Goal: Task Accomplishment & Management: Manage account settings

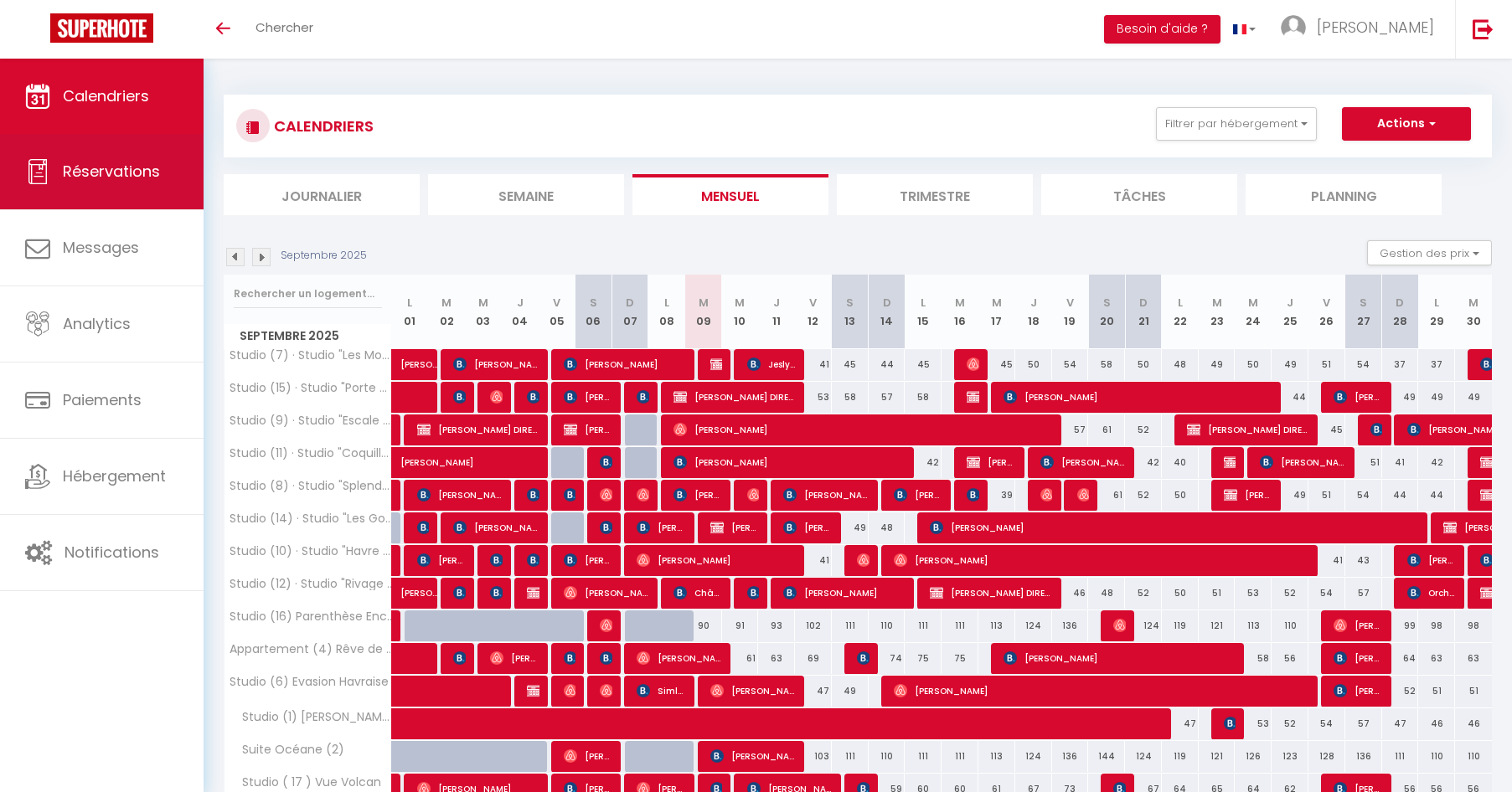
click at [128, 179] on span "Réservations" at bounding box center [111, 171] width 97 height 21
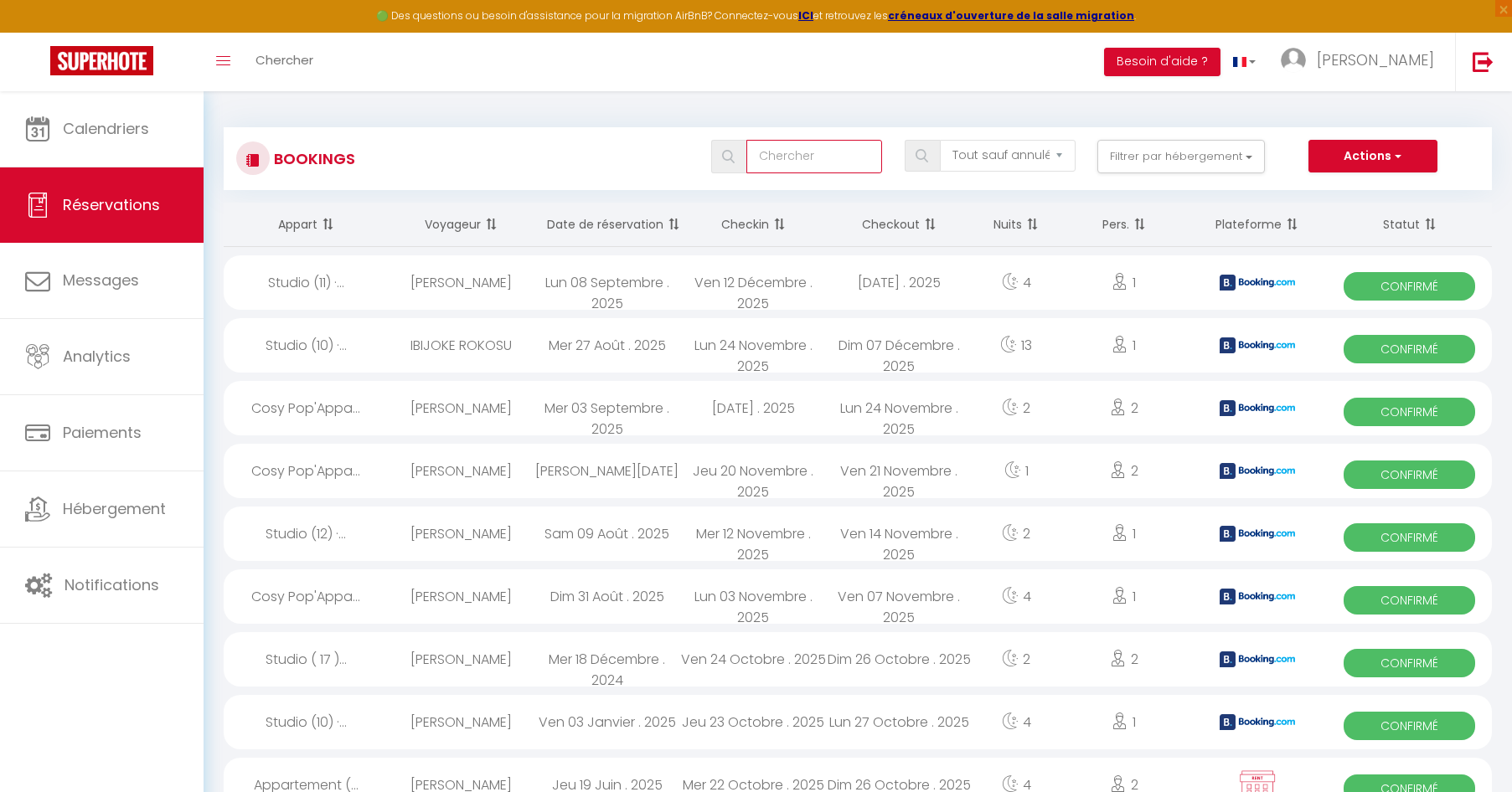
click at [852, 162] on input "text" at bounding box center [814, 156] width 136 height 33
type input "duceux"
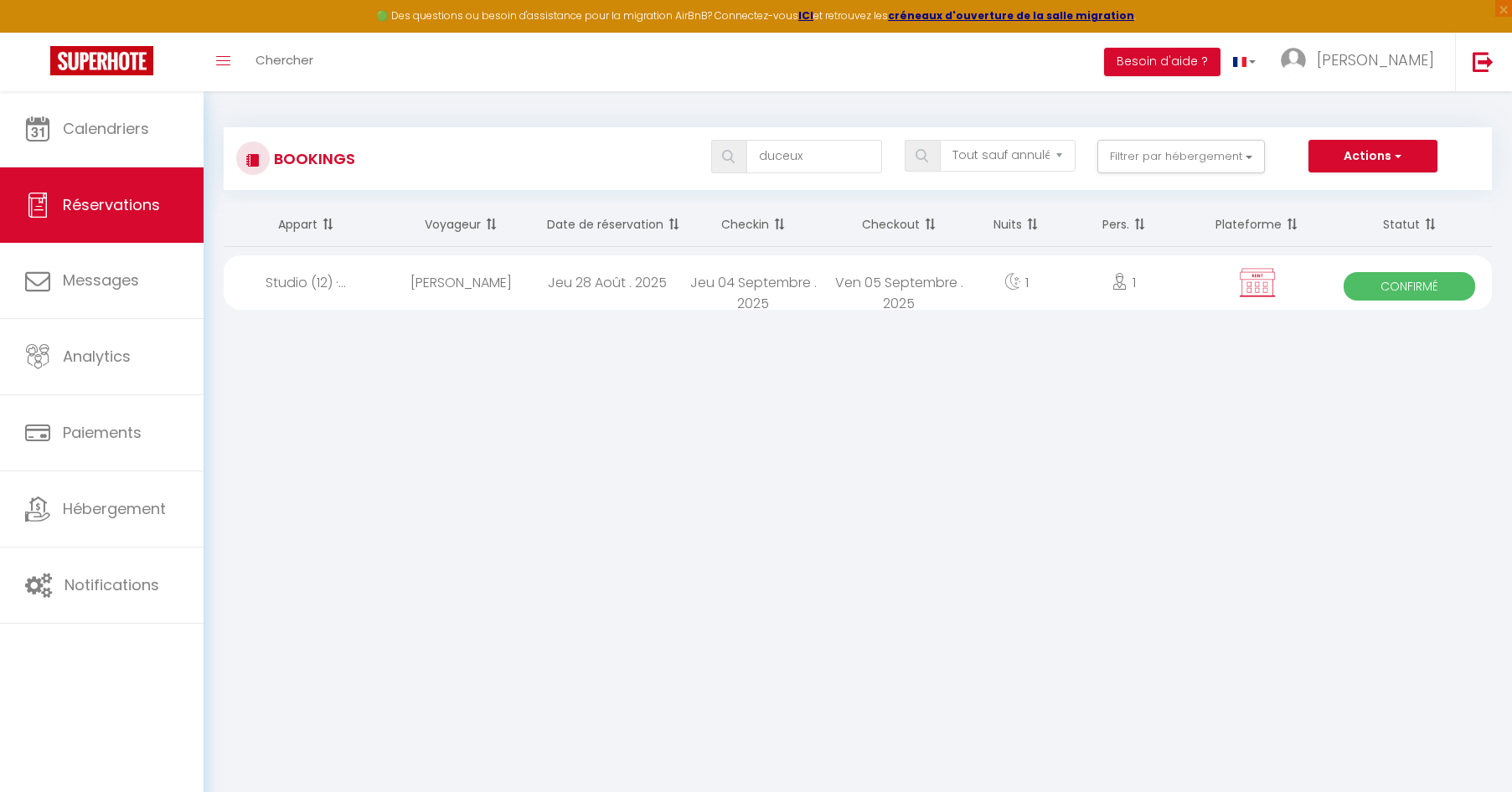
click at [508, 279] on div "[PERSON_NAME] DUCEUX" at bounding box center [462, 282] width 145 height 54
select select "OK"
select select "KO"
select select "0"
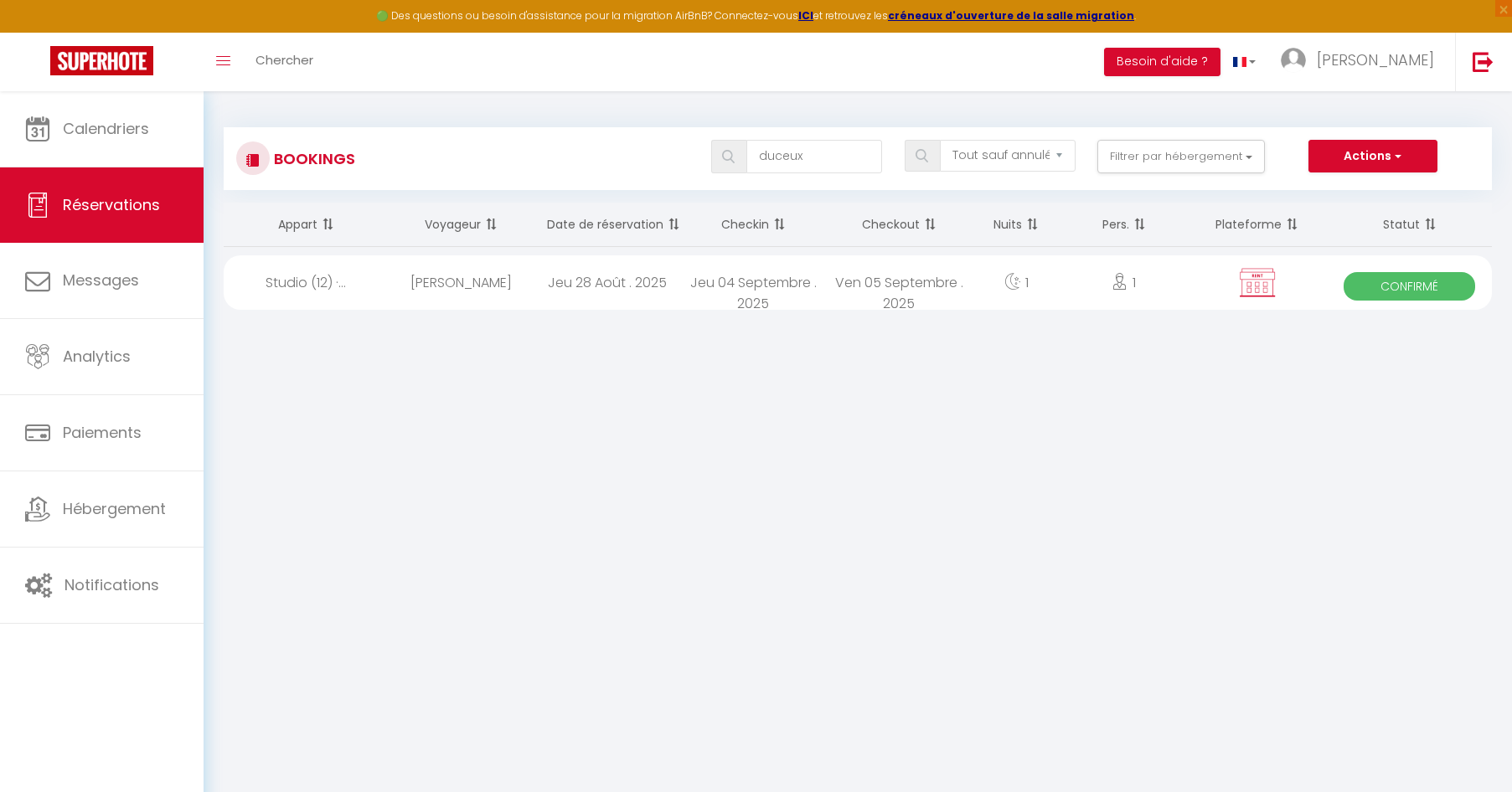
select select "1"
select select
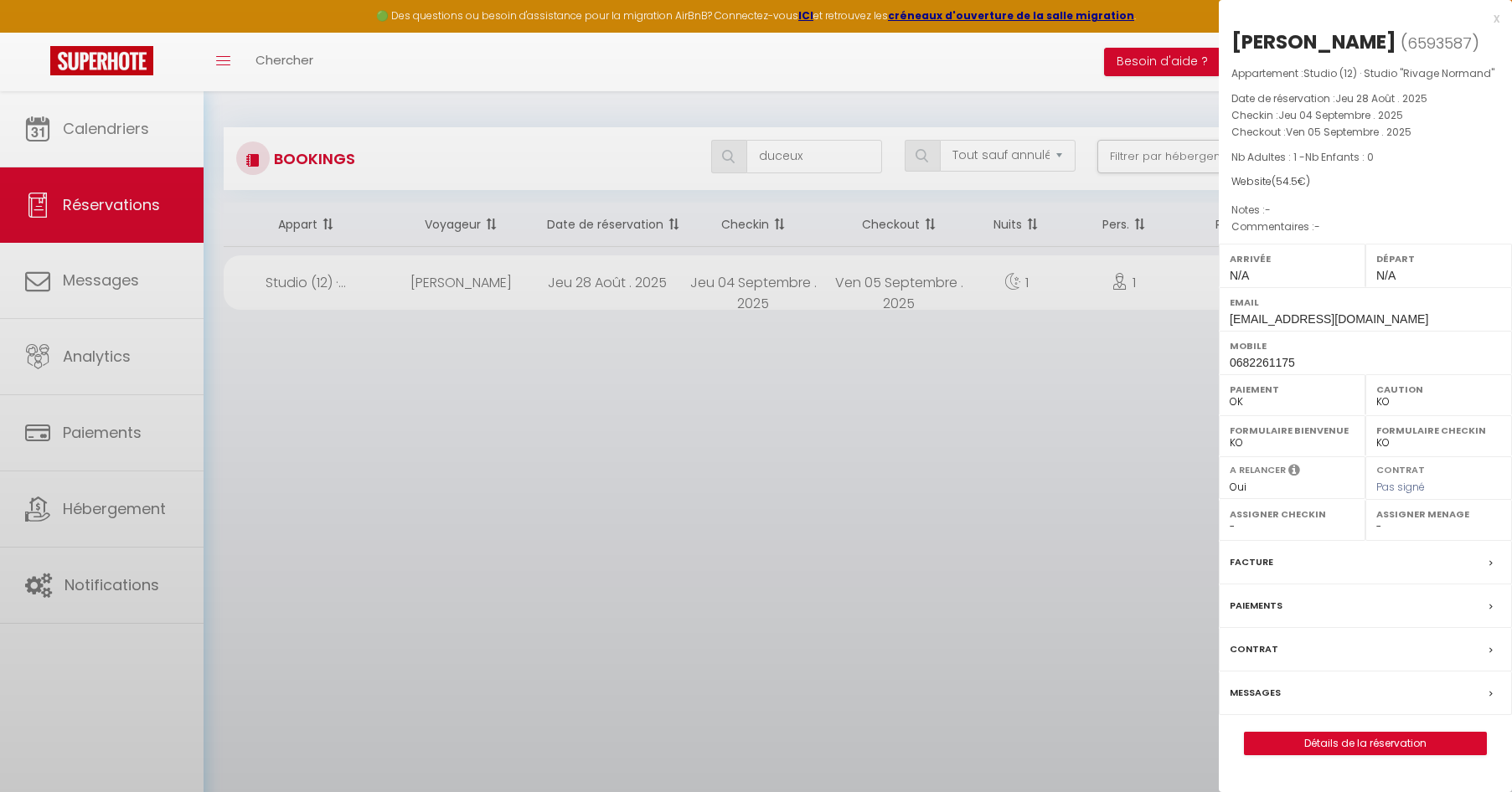
select select "17968"
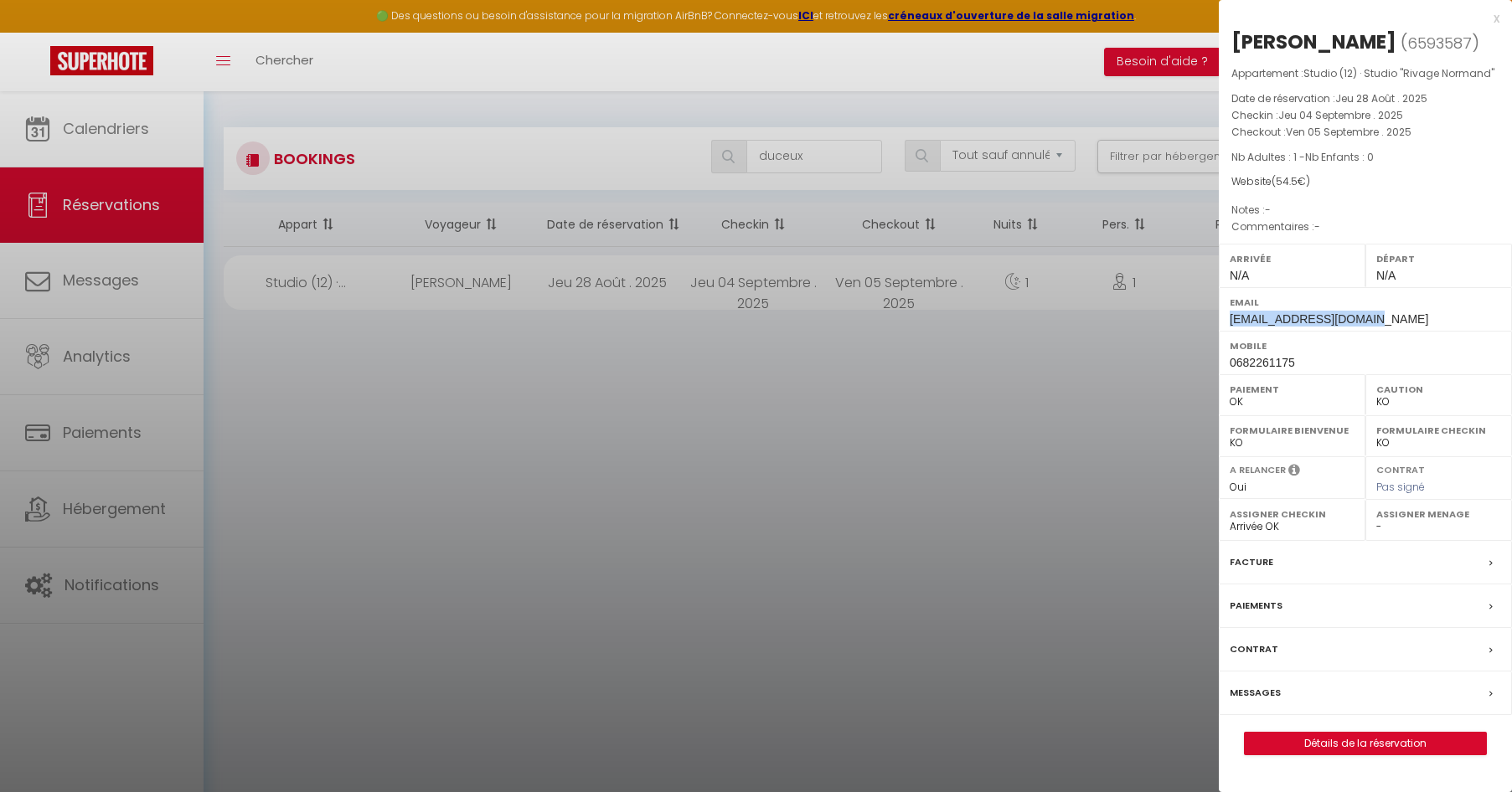
drag, startPoint x: 1365, startPoint y: 319, endPoint x: 1230, endPoint y: 315, distance: 135.1
click at [1230, 315] on div "Email anouk.duceux@orange.fr" at bounding box center [1365, 309] width 293 height 43
copy span "anouk.duceux@orange.fr"
click at [1268, 559] on label "Facture" at bounding box center [1251, 562] width 43 height 18
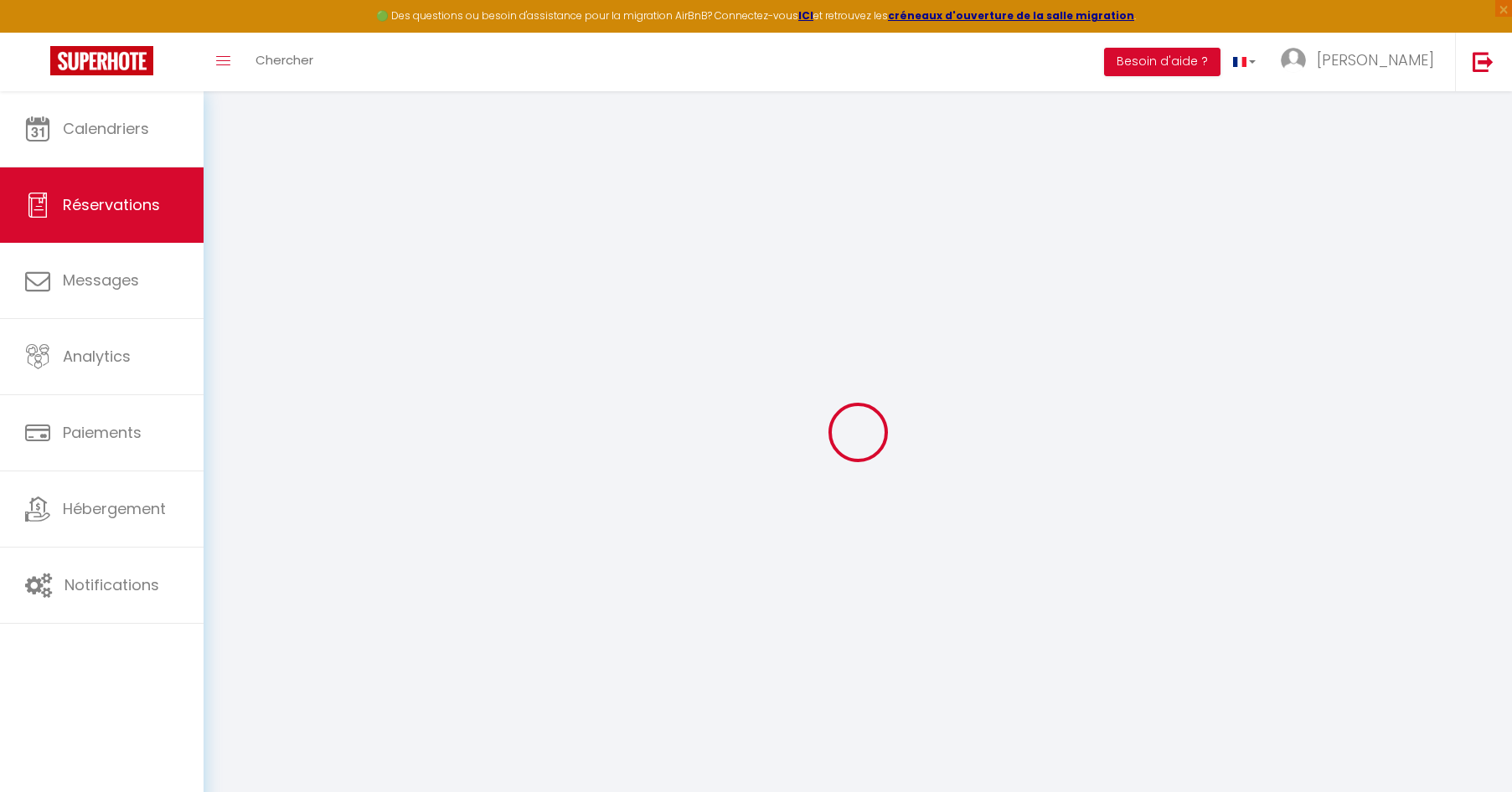
select select "cleaning"
select select "taxes"
select select
checkbox input "false"
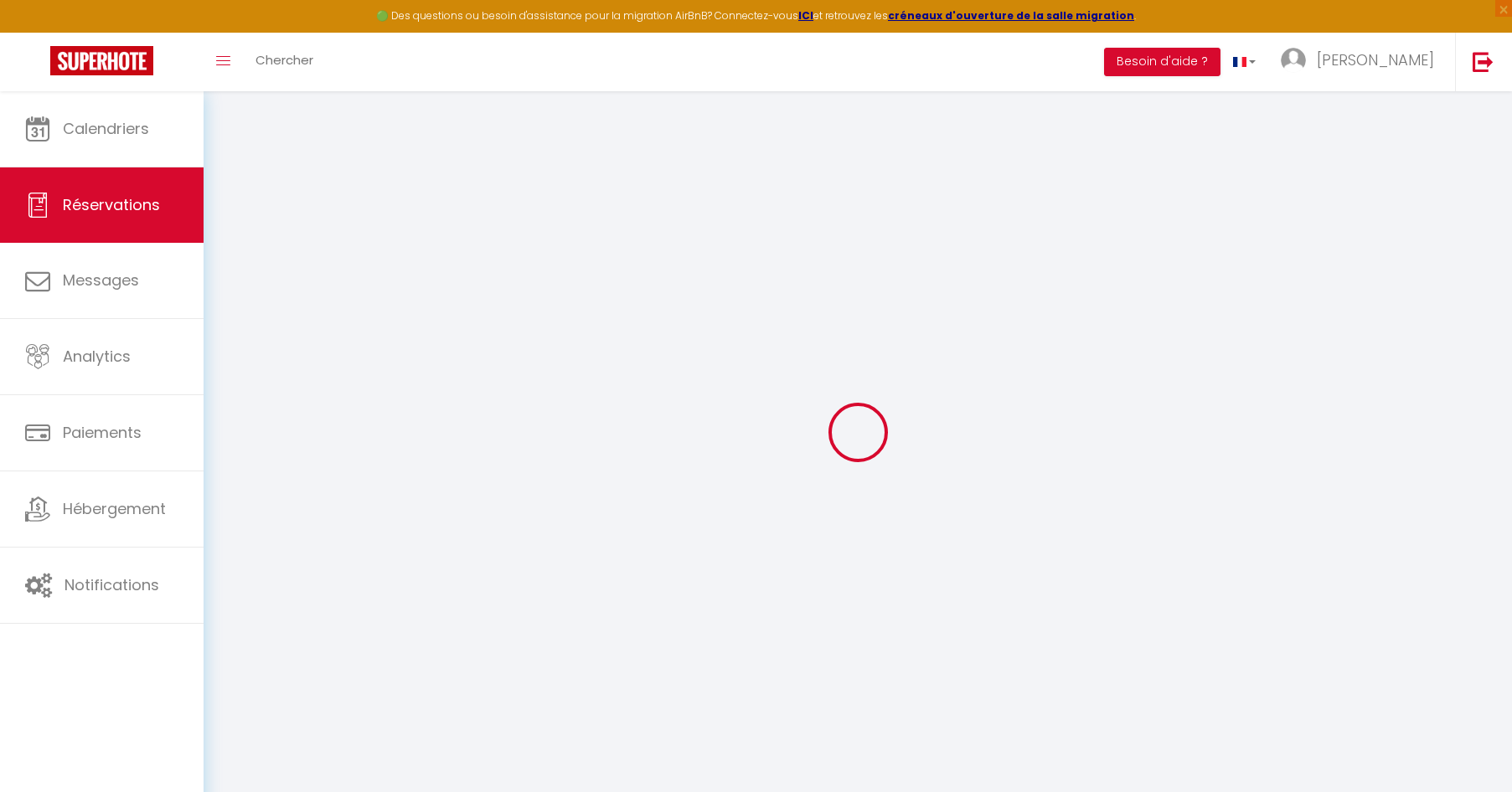
select select
checkbox input "false"
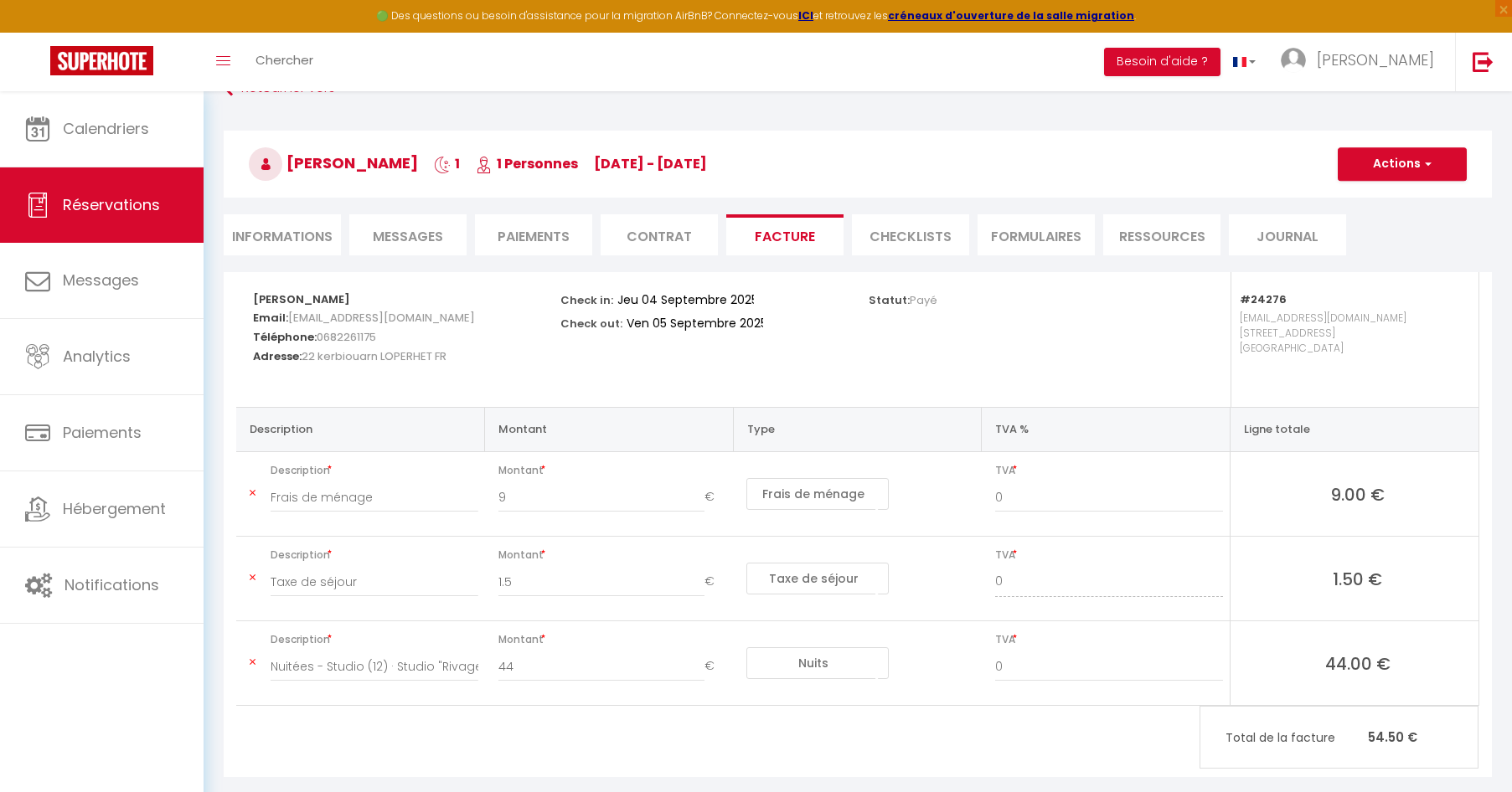
scroll to position [91, 0]
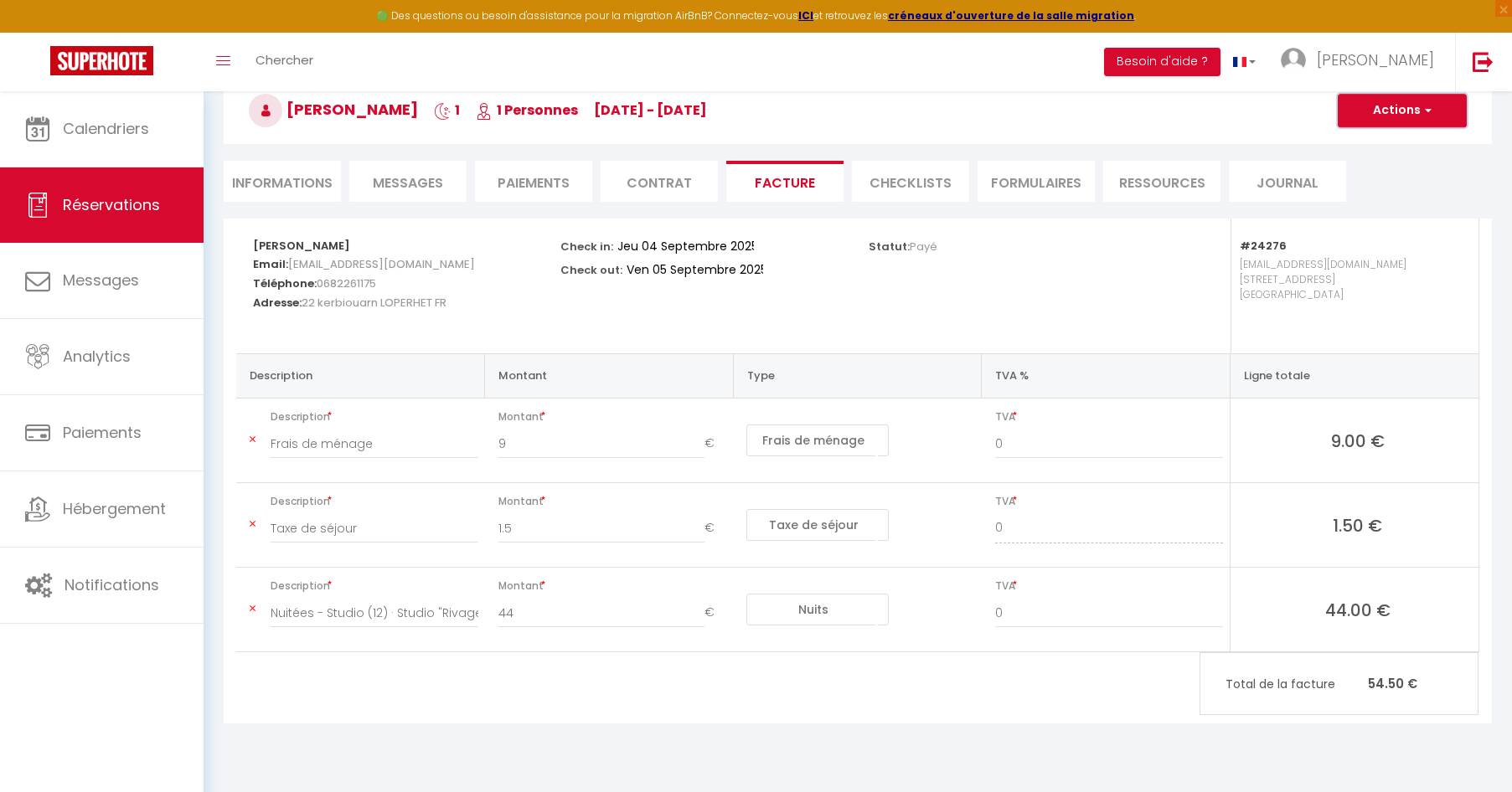
click at [1387, 109] on button "Actions" at bounding box center [1401, 110] width 129 height 33
click at [1387, 187] on link "Envoyer la facture" at bounding box center [1389, 191] width 140 height 22
type input "anouk.duceux@orange.fr"
select select "fr"
type input "Votre facture 6593587 - Studio (12) · Studio "Rivage Normand""
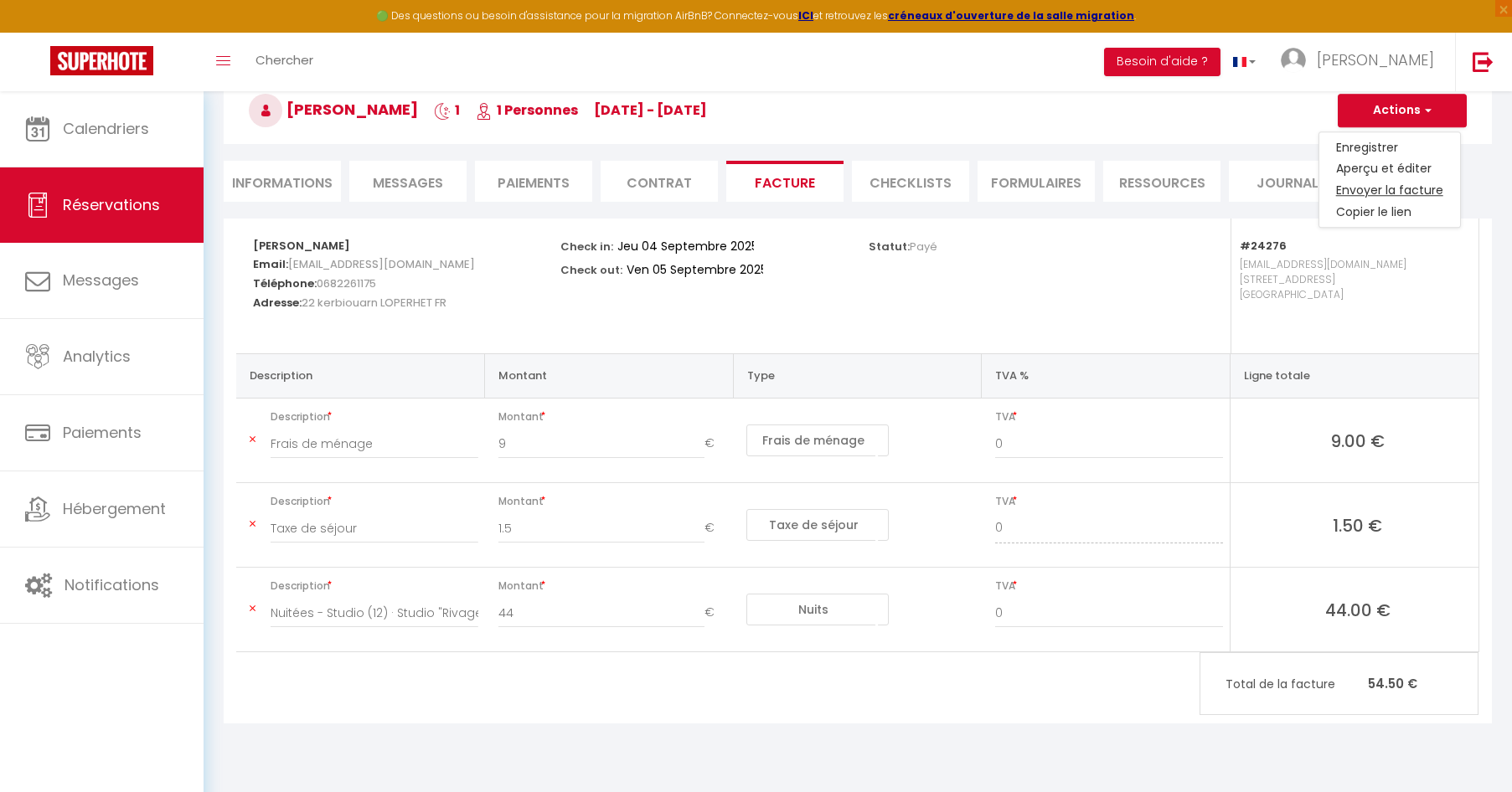
type textarea "Bonjour, Voici le lien pour télécharger votre facture : https://superhote.com/a…"
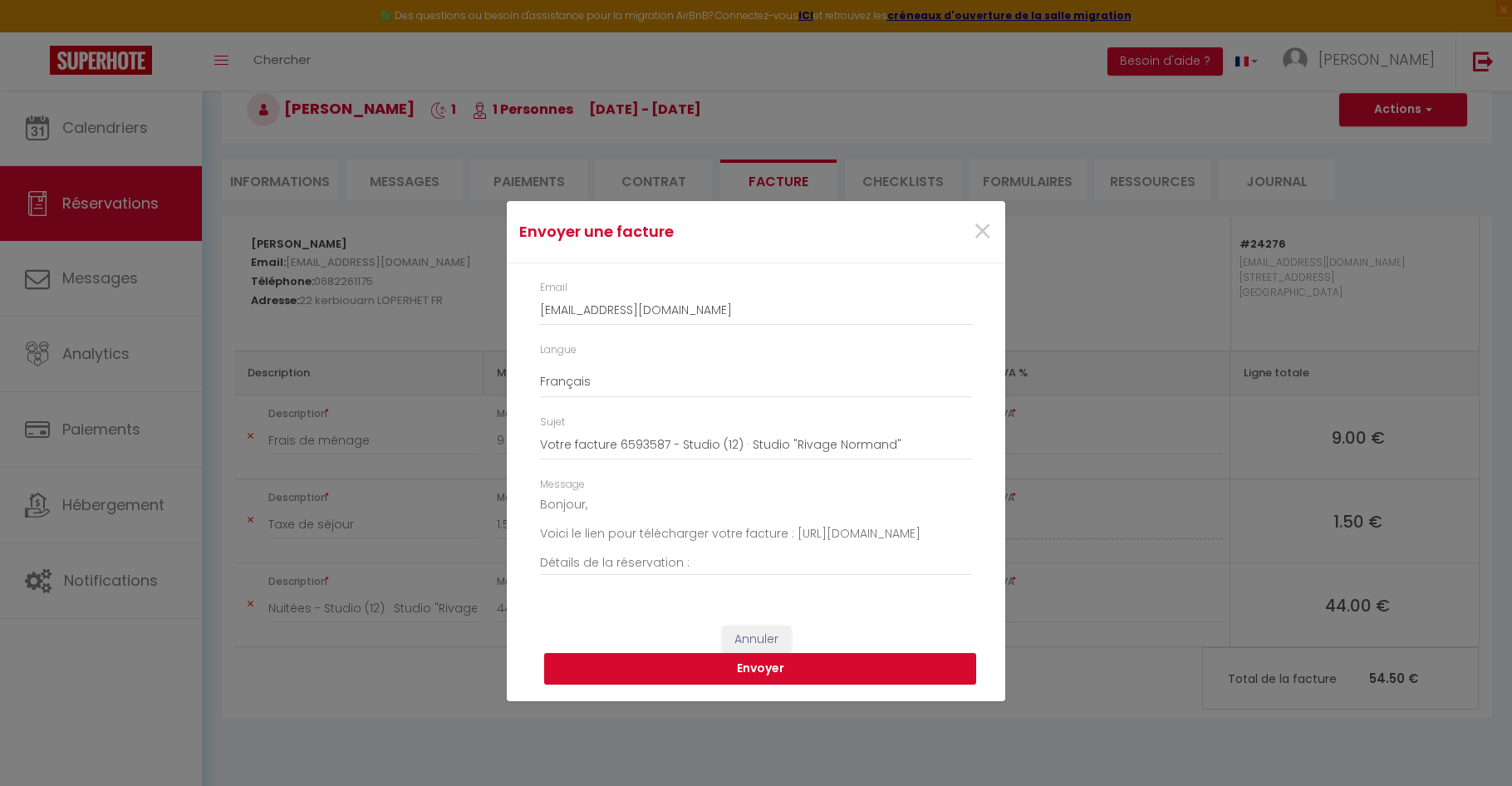
click at [830, 665] on button "Envoyer" at bounding box center [759, 669] width 432 height 31
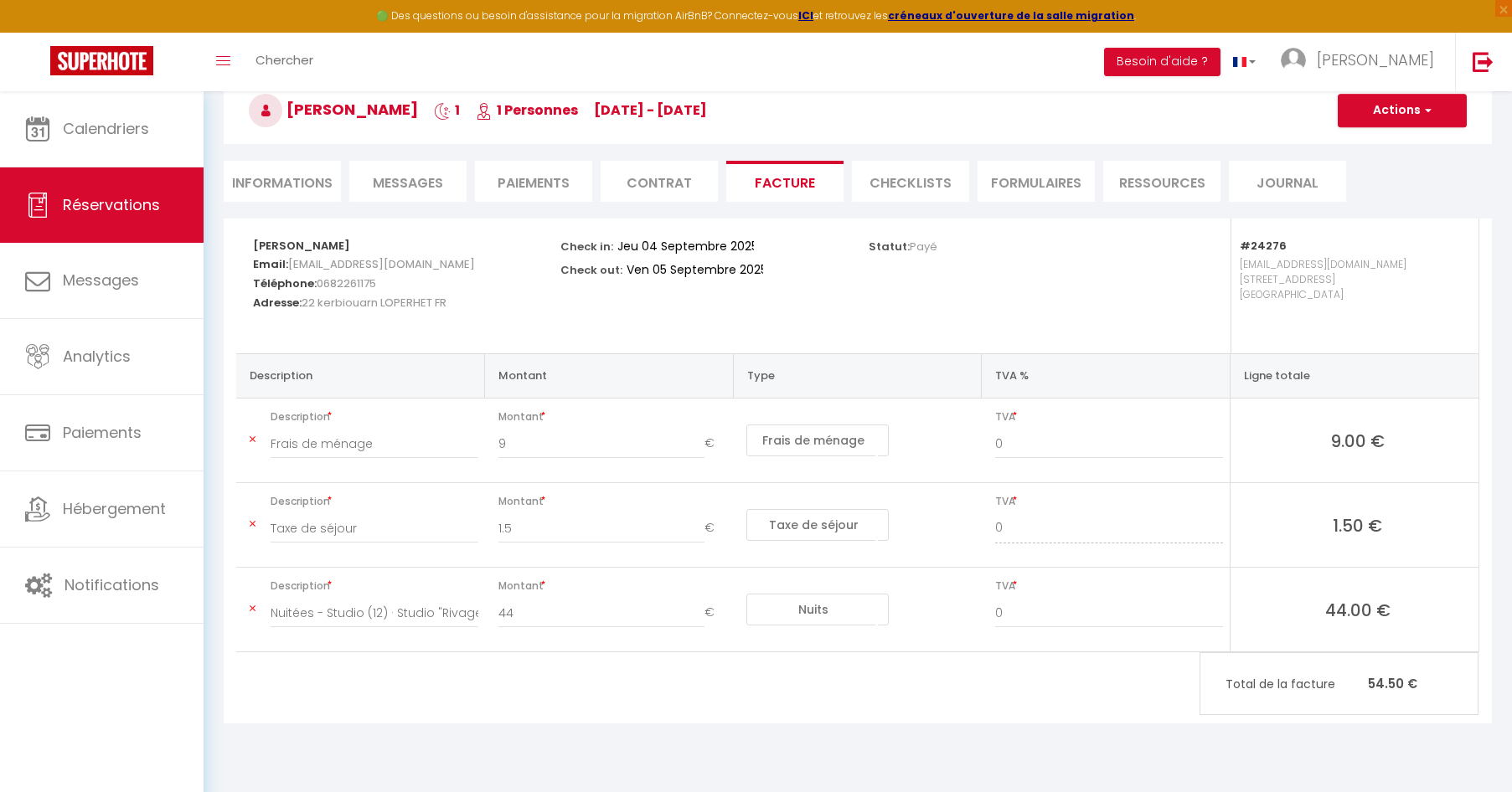
click at [254, 175] on li "Informations" at bounding box center [282, 182] width 117 height 41
select select
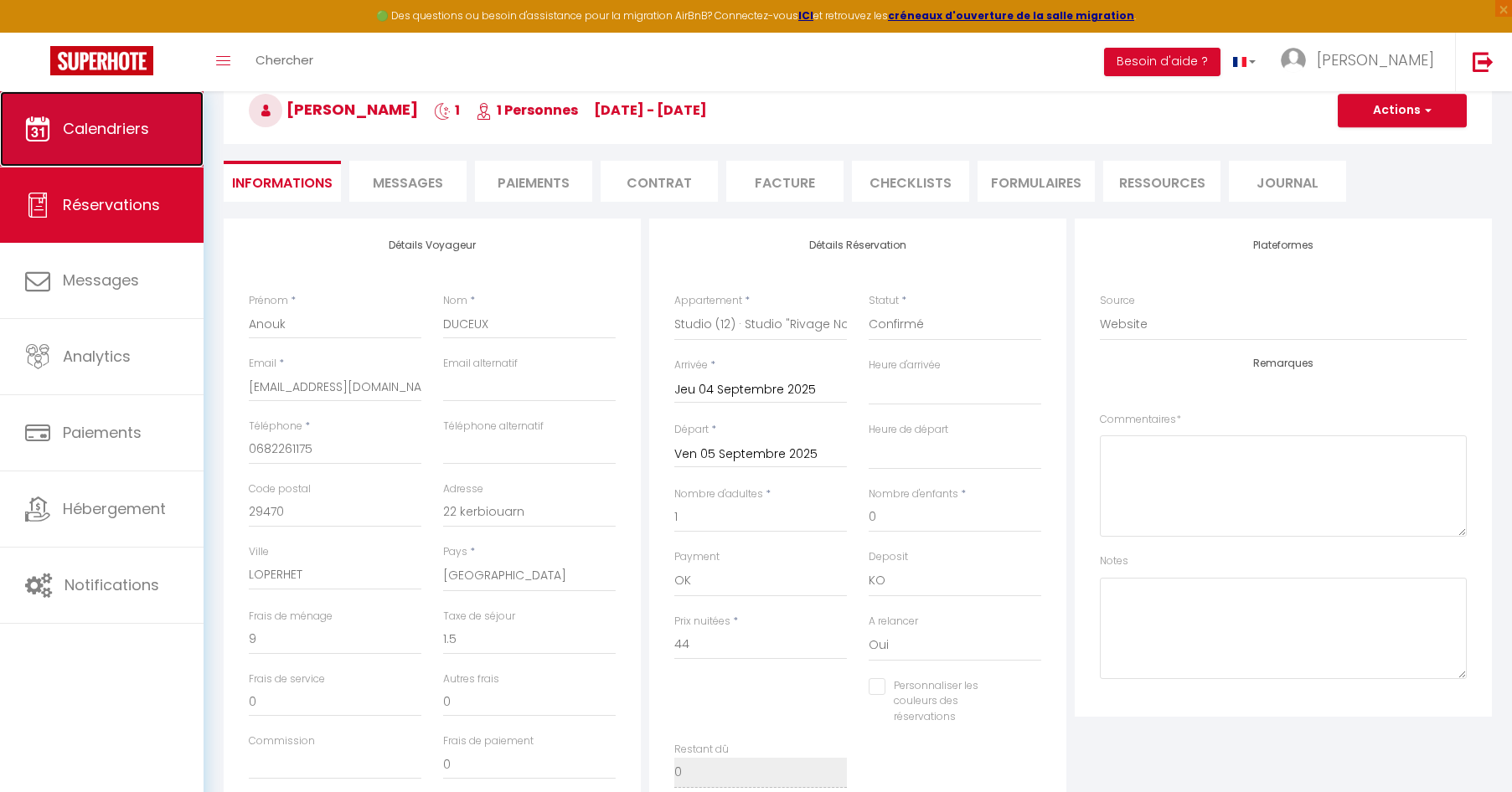
click at [148, 143] on link "Calendriers" at bounding box center [101, 129] width 203 height 76
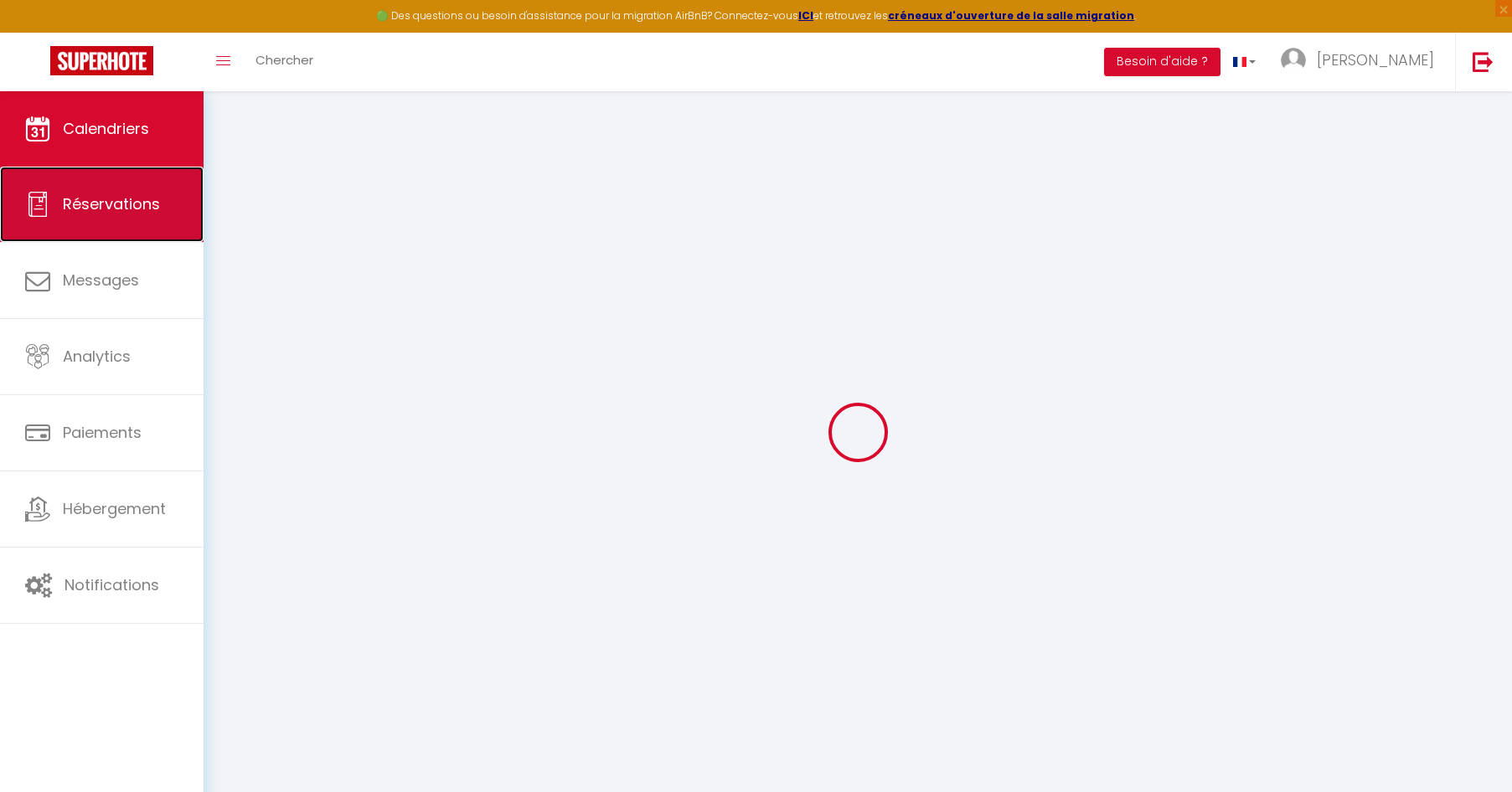
click at [147, 214] on link "Réservations" at bounding box center [101, 204] width 203 height 76
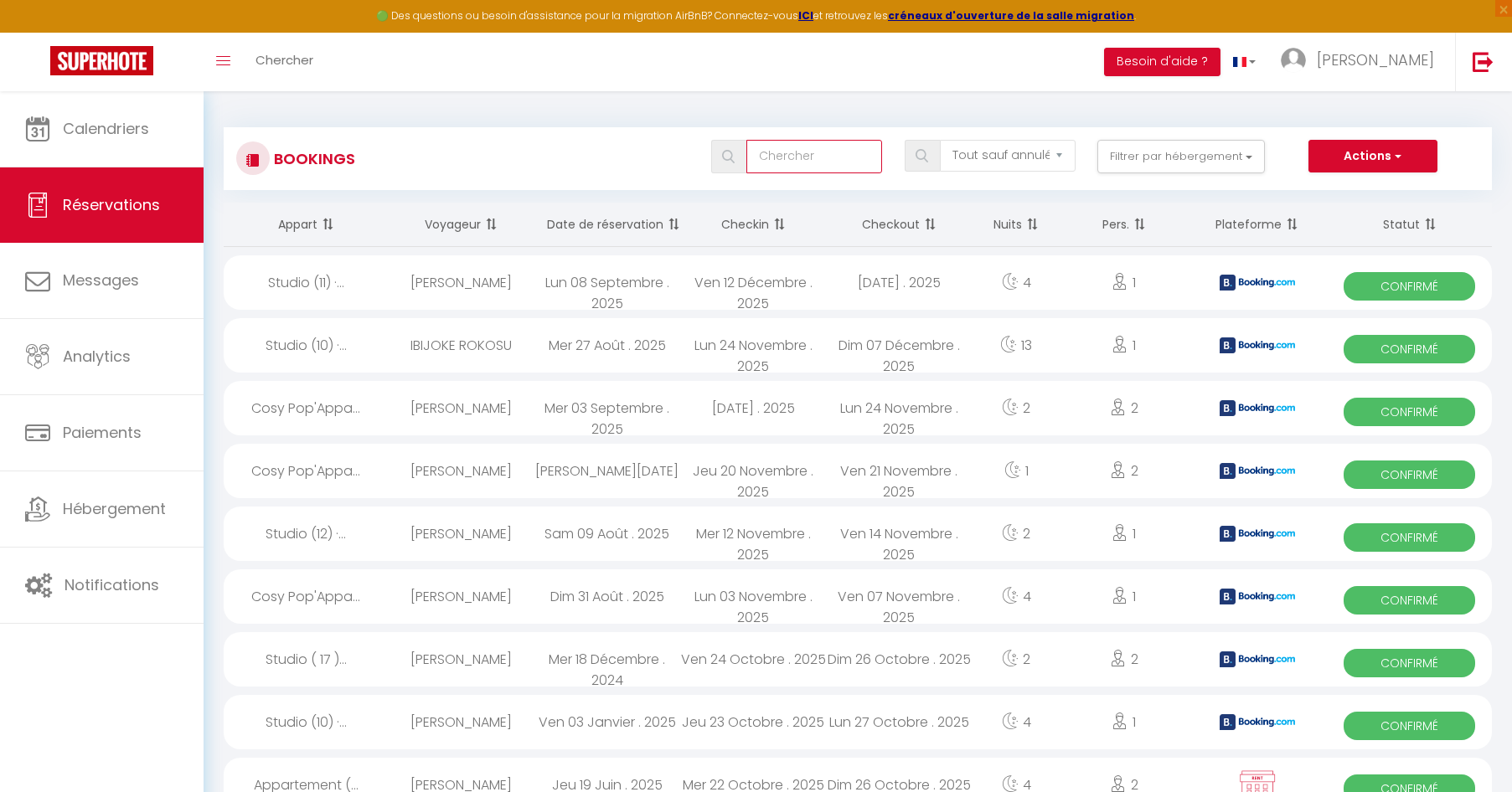
click at [834, 162] on input "text" at bounding box center [814, 156] width 136 height 33
paste input "anouk"
type input "anouk"
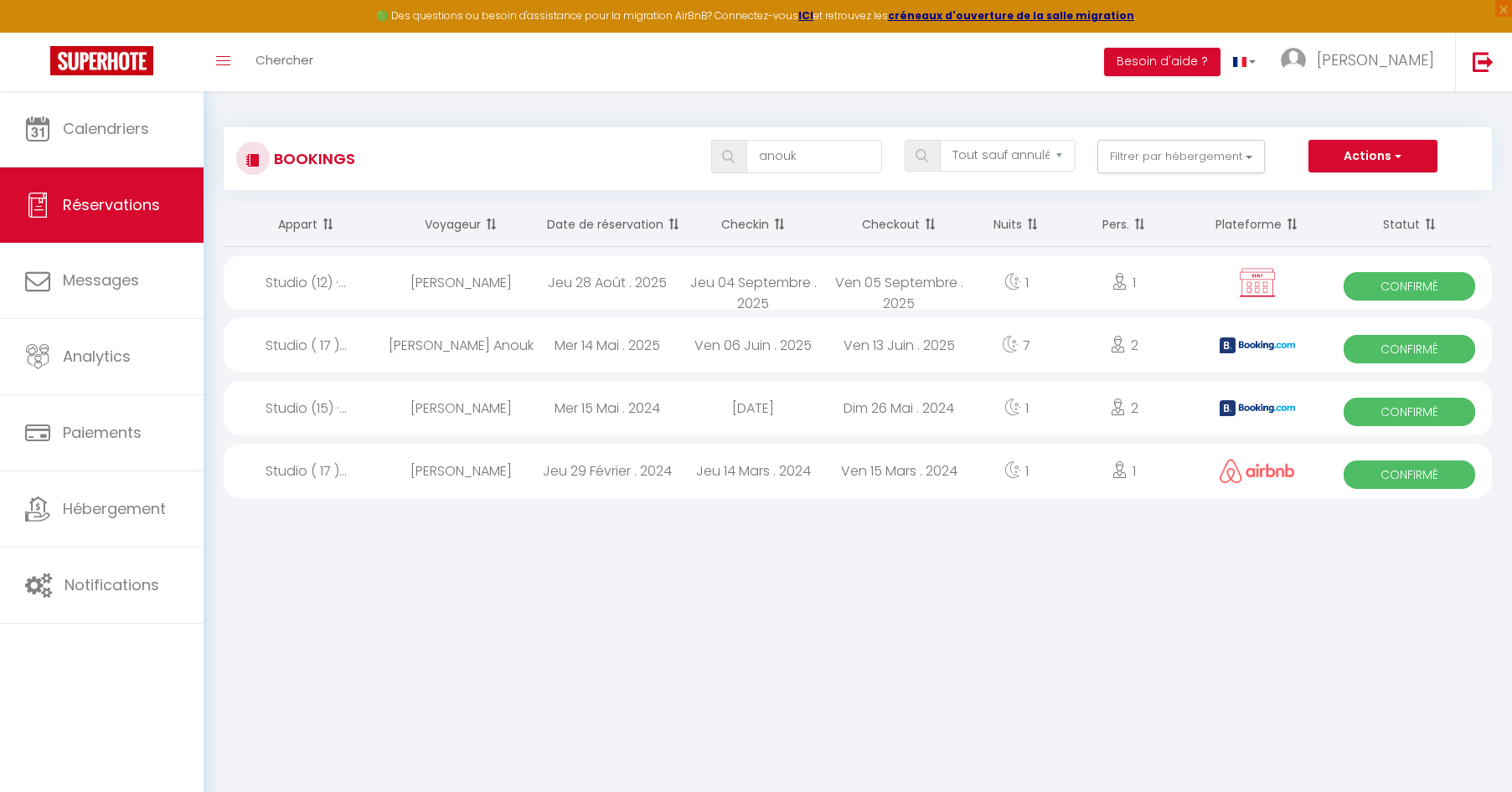
click at [559, 284] on div "Jeu 28 Août . 2025" at bounding box center [607, 282] width 145 height 54
select select "OK"
select select "KO"
select select "0"
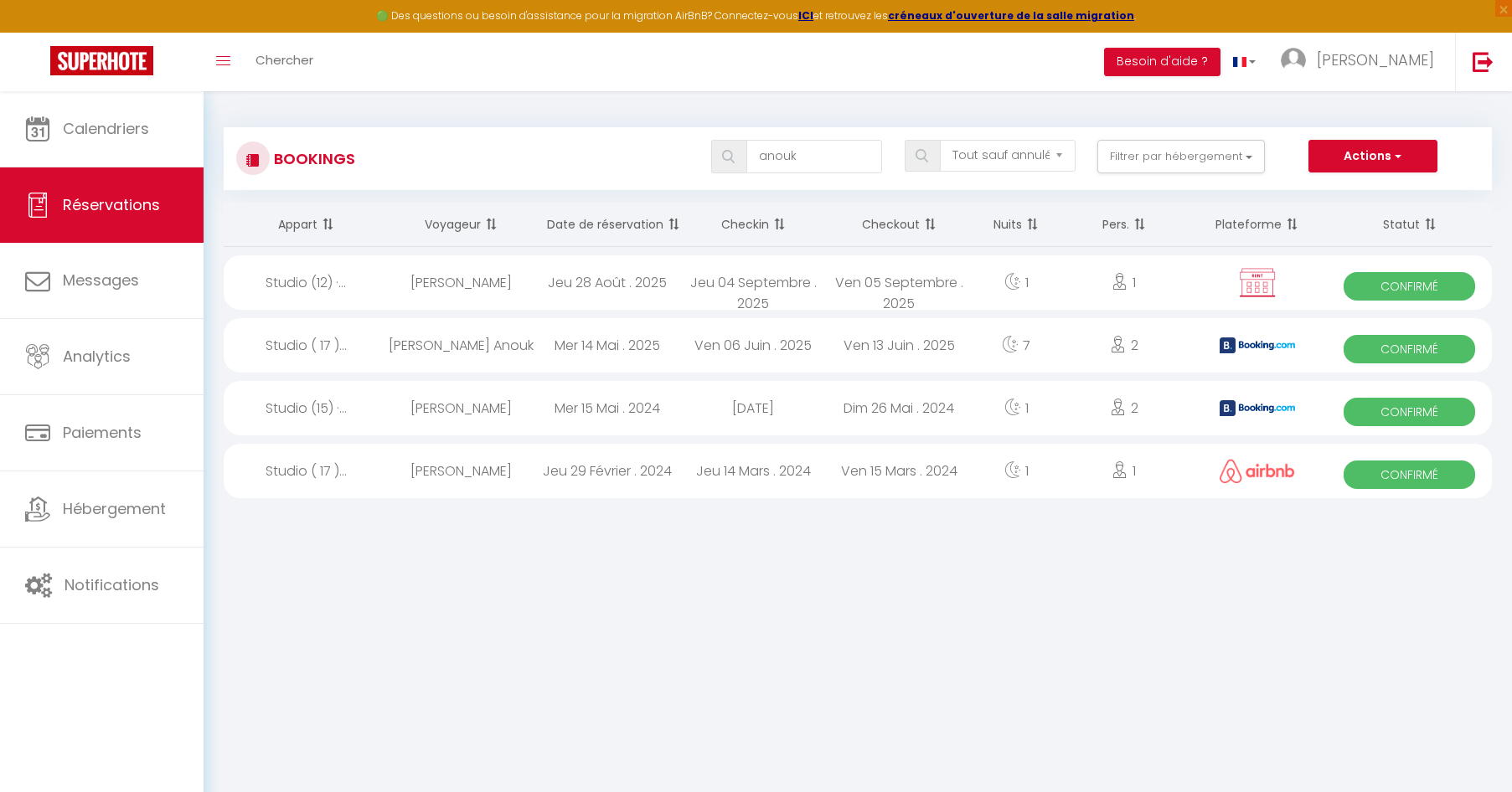
select select "1"
select select
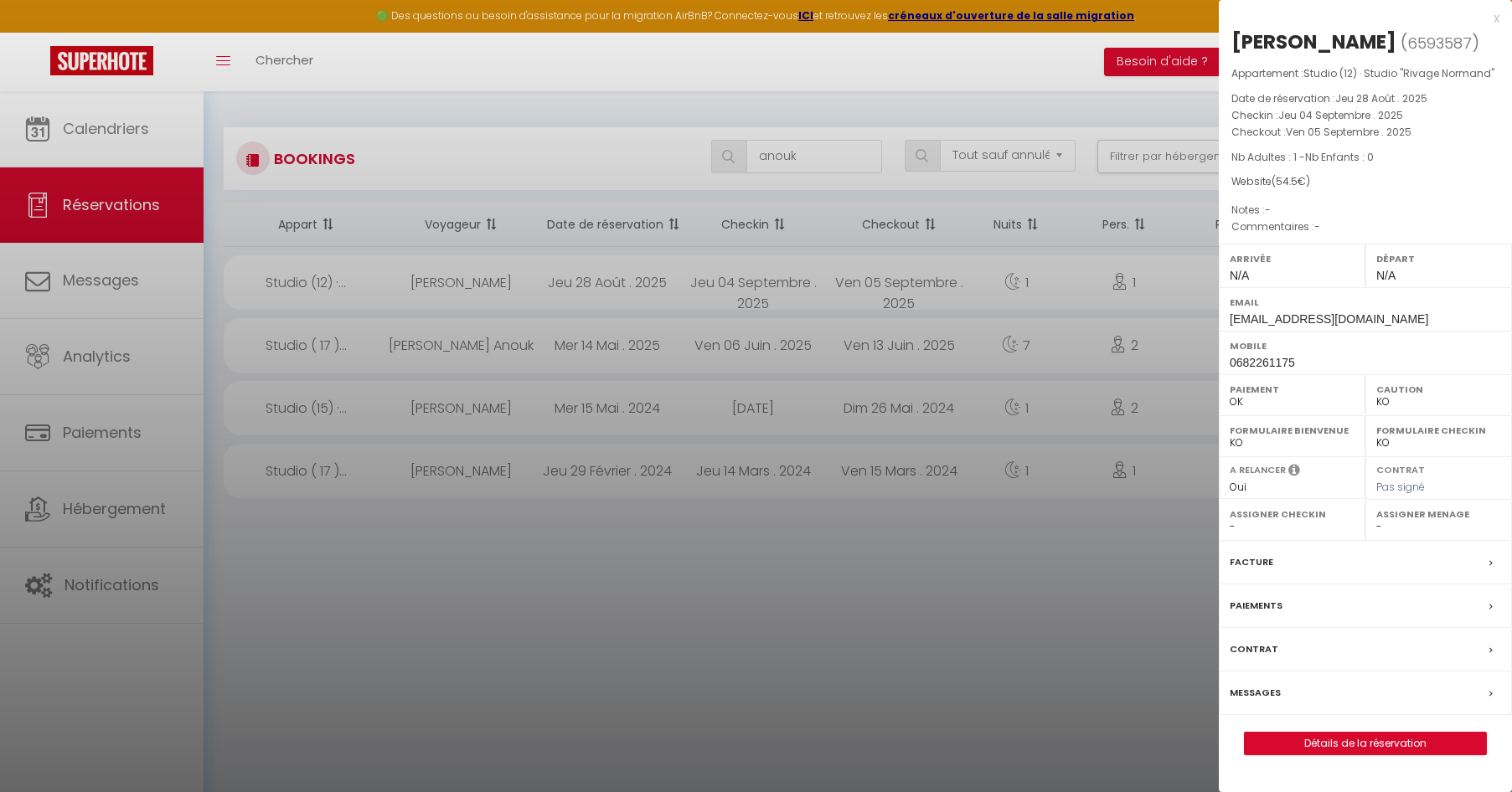
select select "17968"
click at [1268, 692] on label "Messages" at bounding box center [1255, 693] width 51 height 18
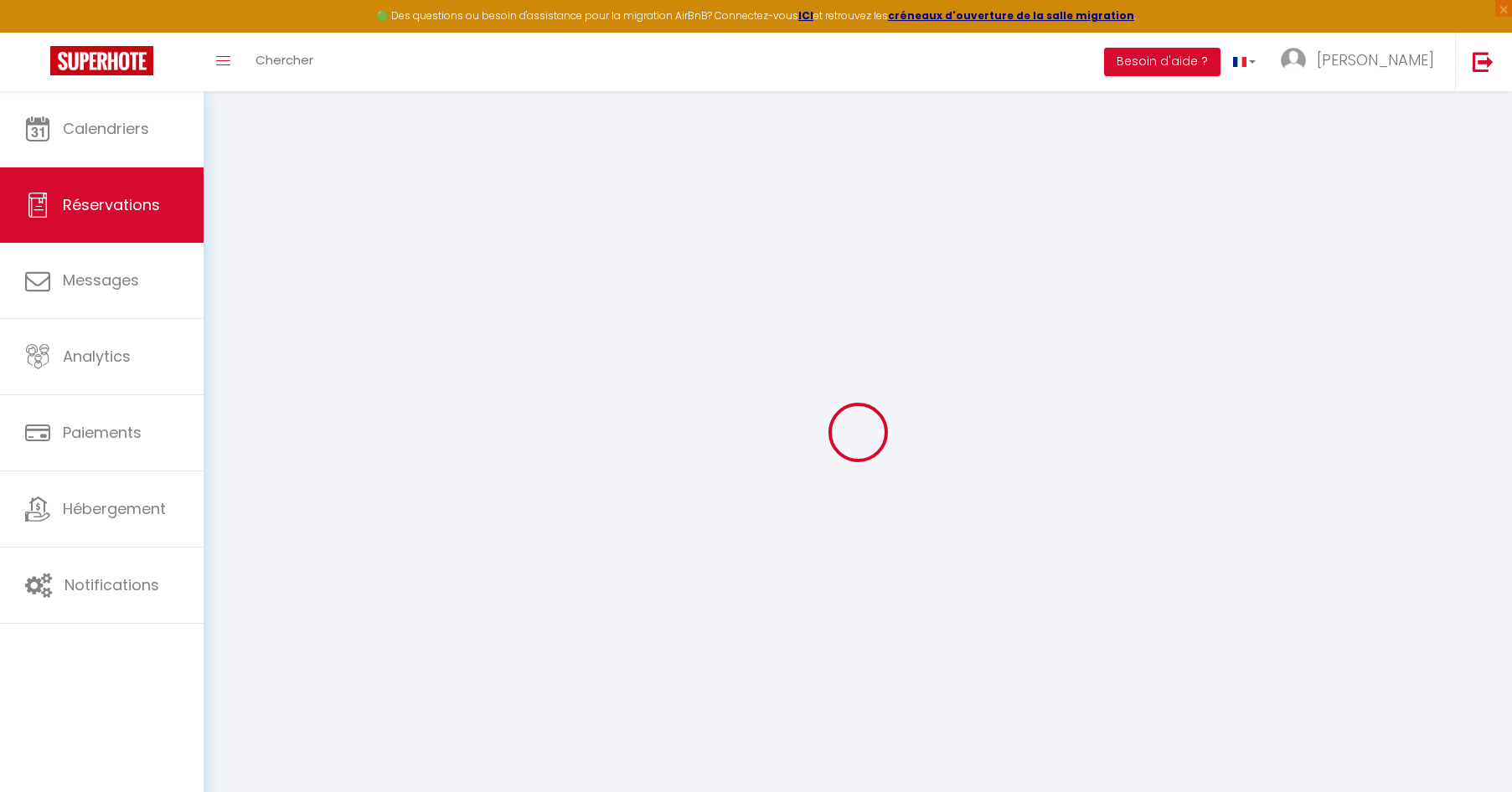
select select
checkbox input "false"
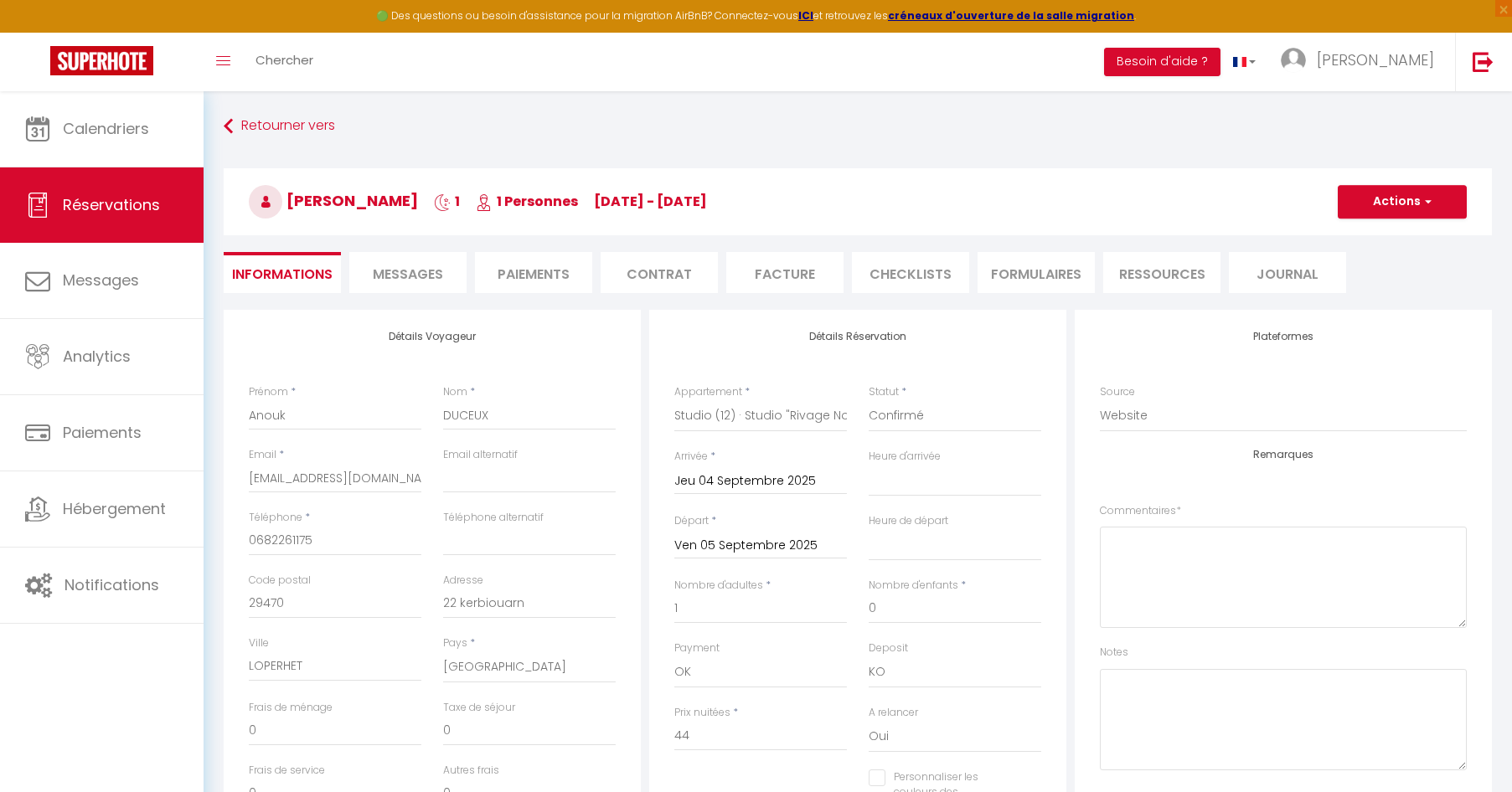
select select
checkbox input "false"
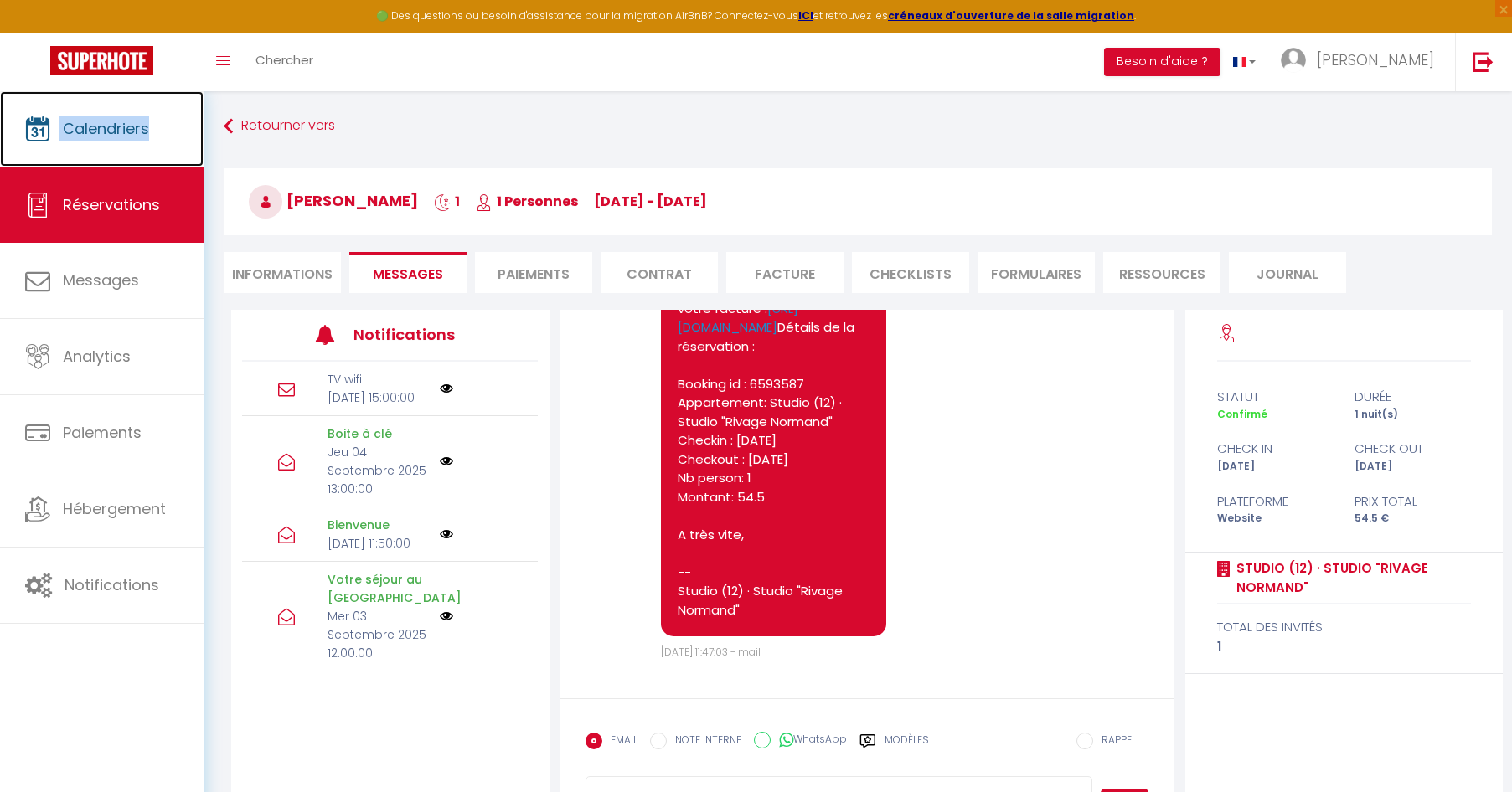
scroll to position [2155, 0]
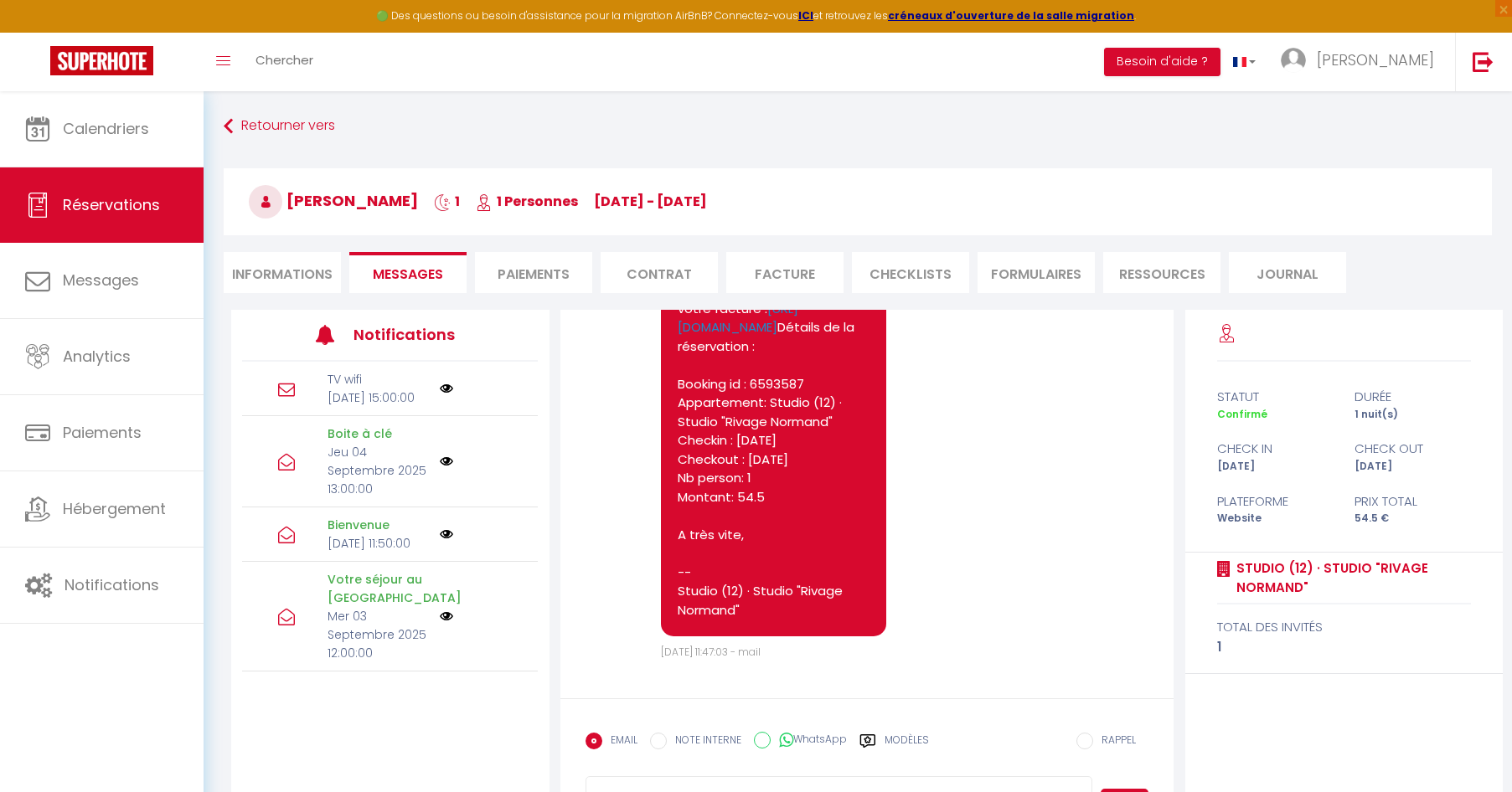
click at [289, 280] on li "Informations" at bounding box center [282, 273] width 117 height 41
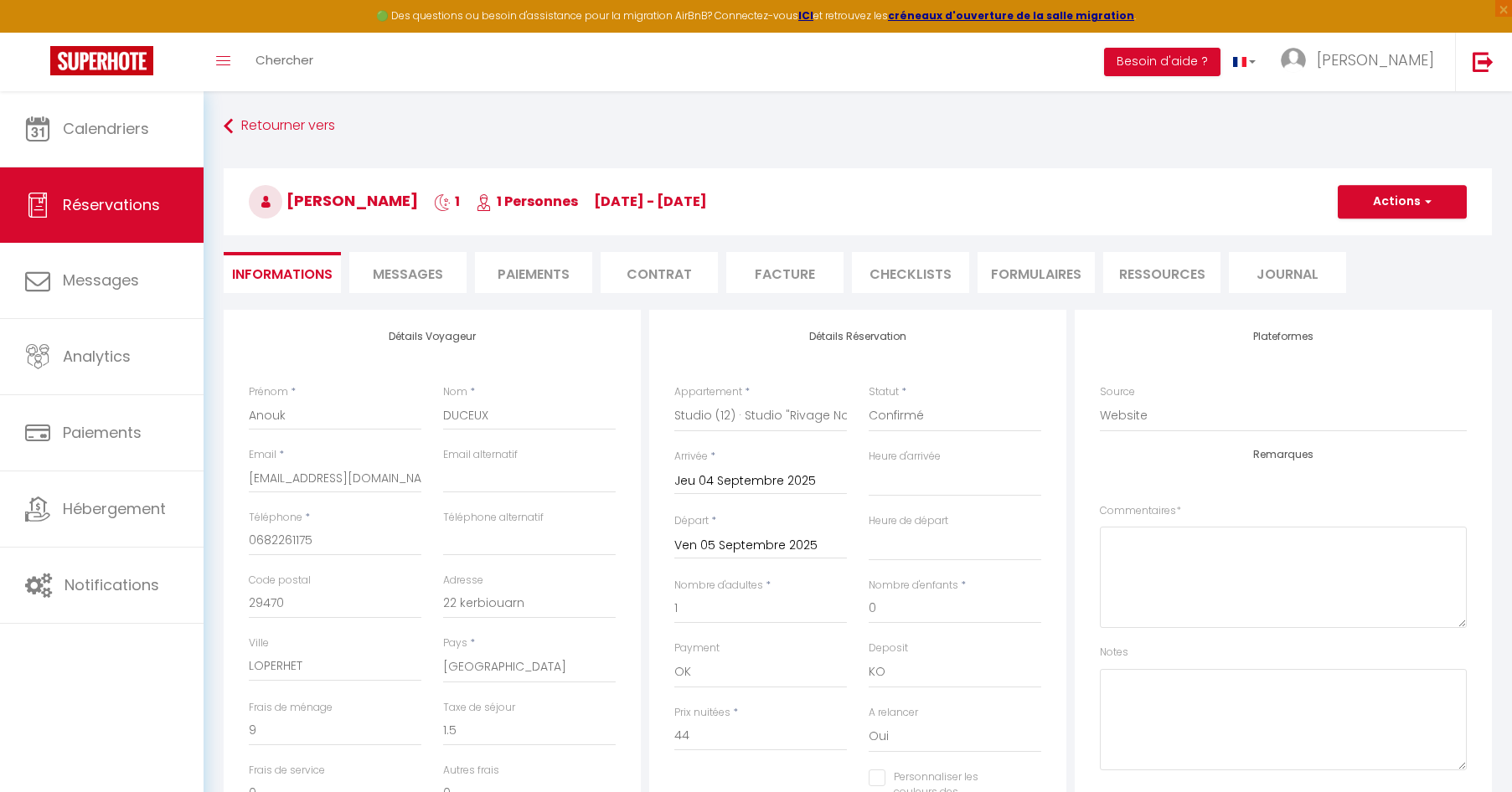
select select
checkbox input "false"
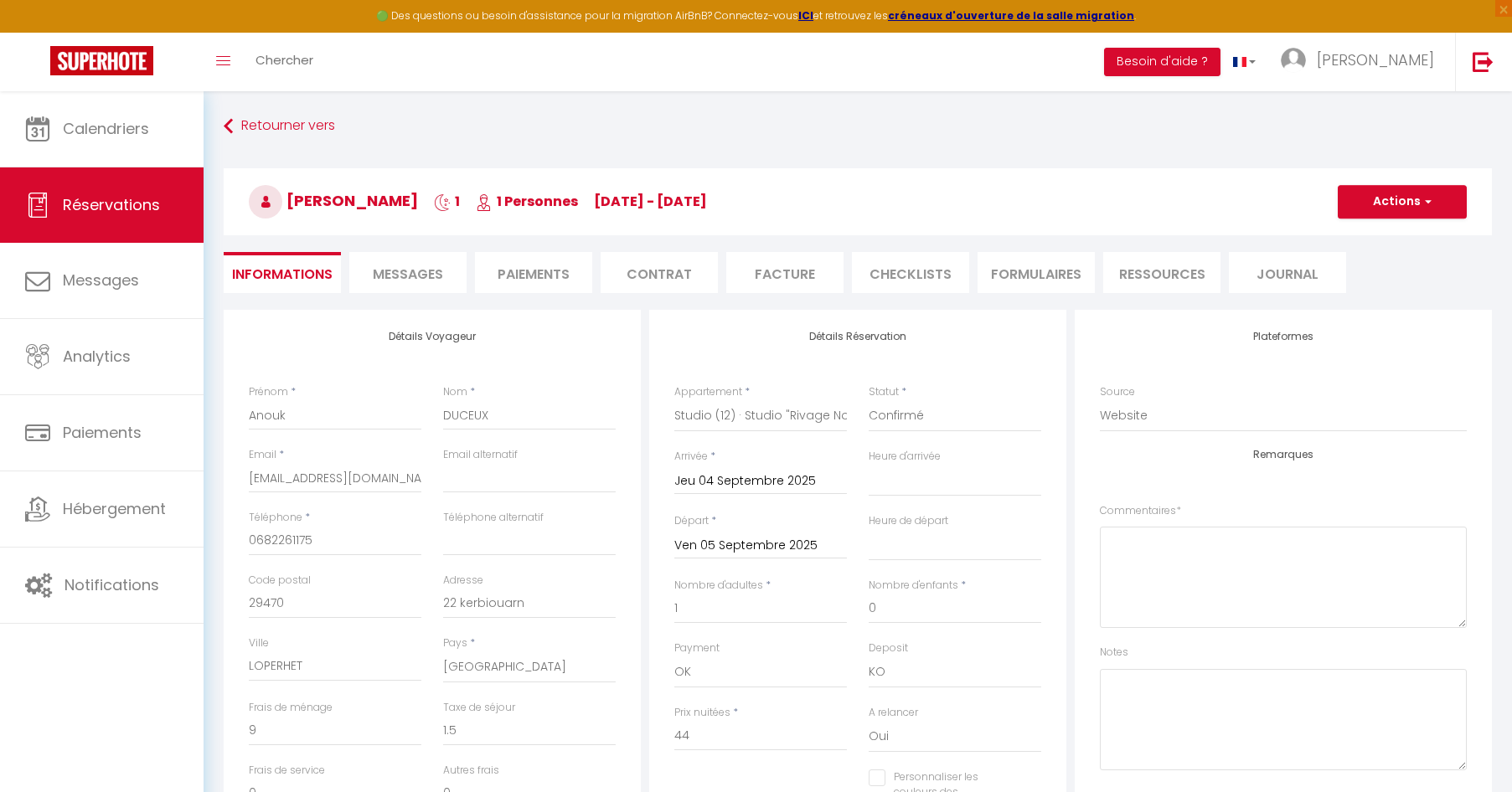
select select
checkbox input "false"
select select
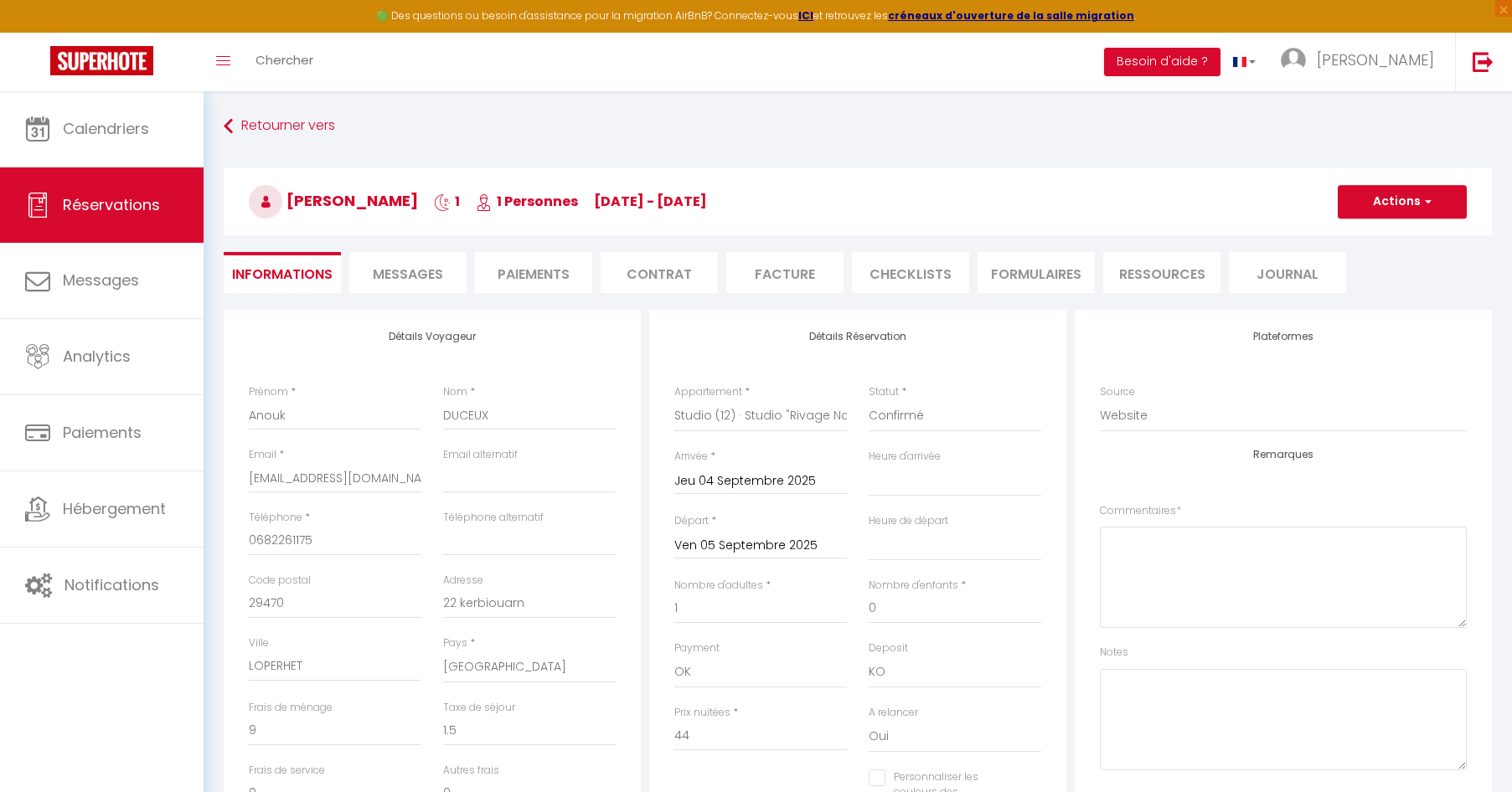
checkbox input "false"
click at [405, 282] on span "Messages" at bounding box center [408, 274] width 71 height 20
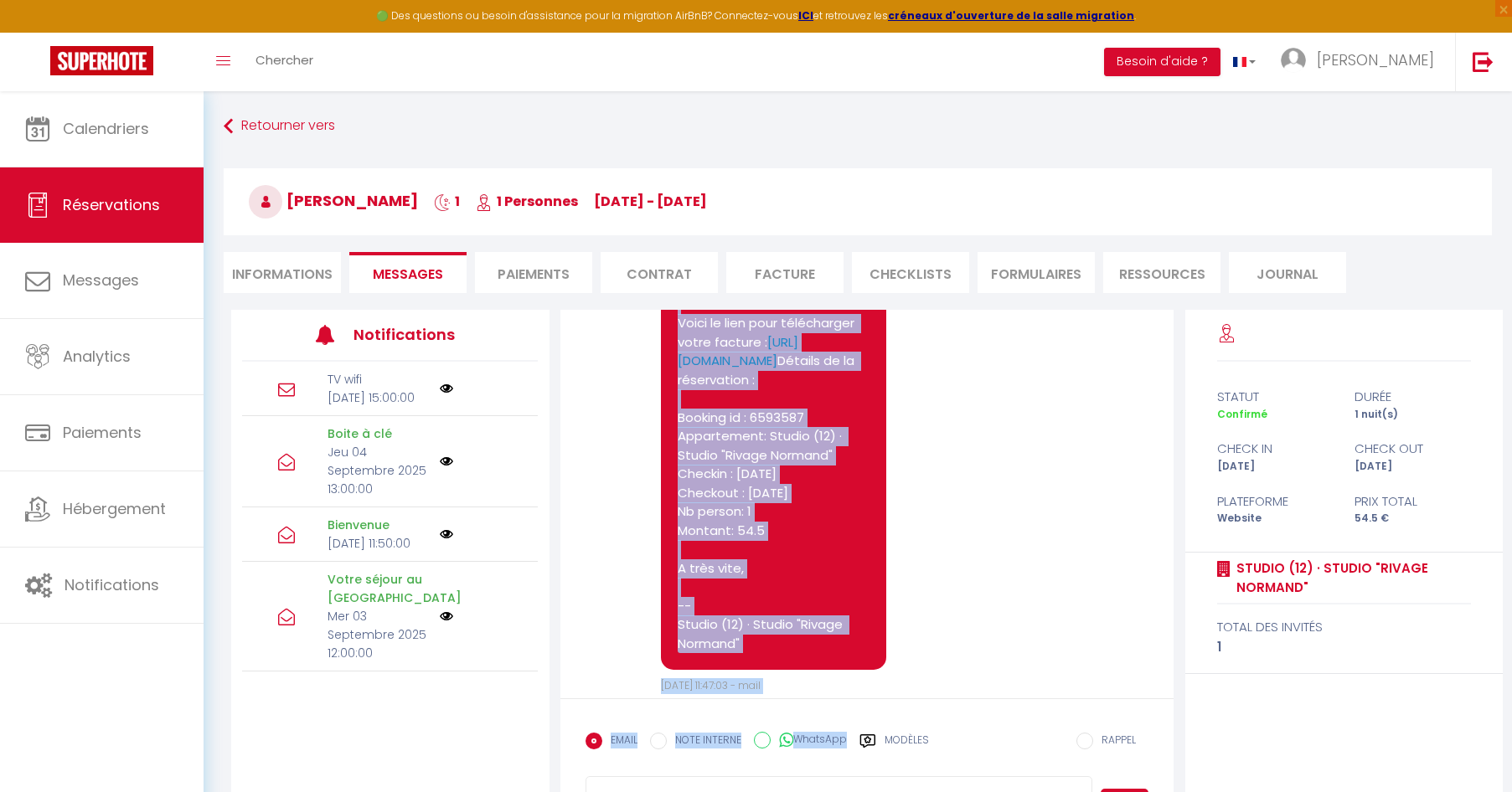
scroll to position [2155, 0]
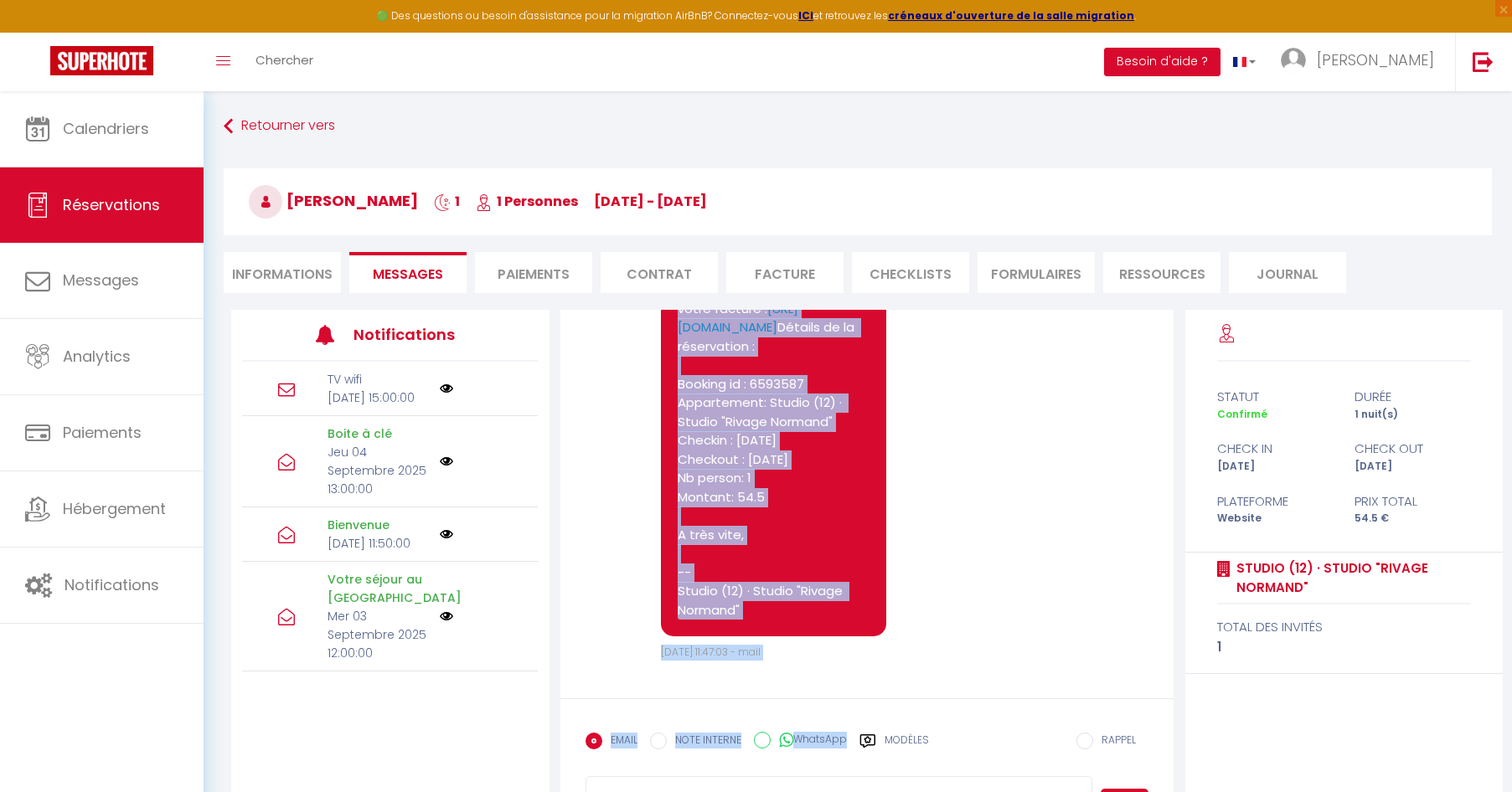
drag, startPoint x: 678, startPoint y: 514, endPoint x: 839, endPoint y: 607, distance: 185.9
click at [839, 607] on pre "Bonjour, Voici le lien pour télécharger votre facture : https://superhote.com/a…" at bounding box center [773, 431] width 192 height 377
copy pre "Bonjour, Voici le lien pour télécharger votre facture : https://superhote.com/a…"
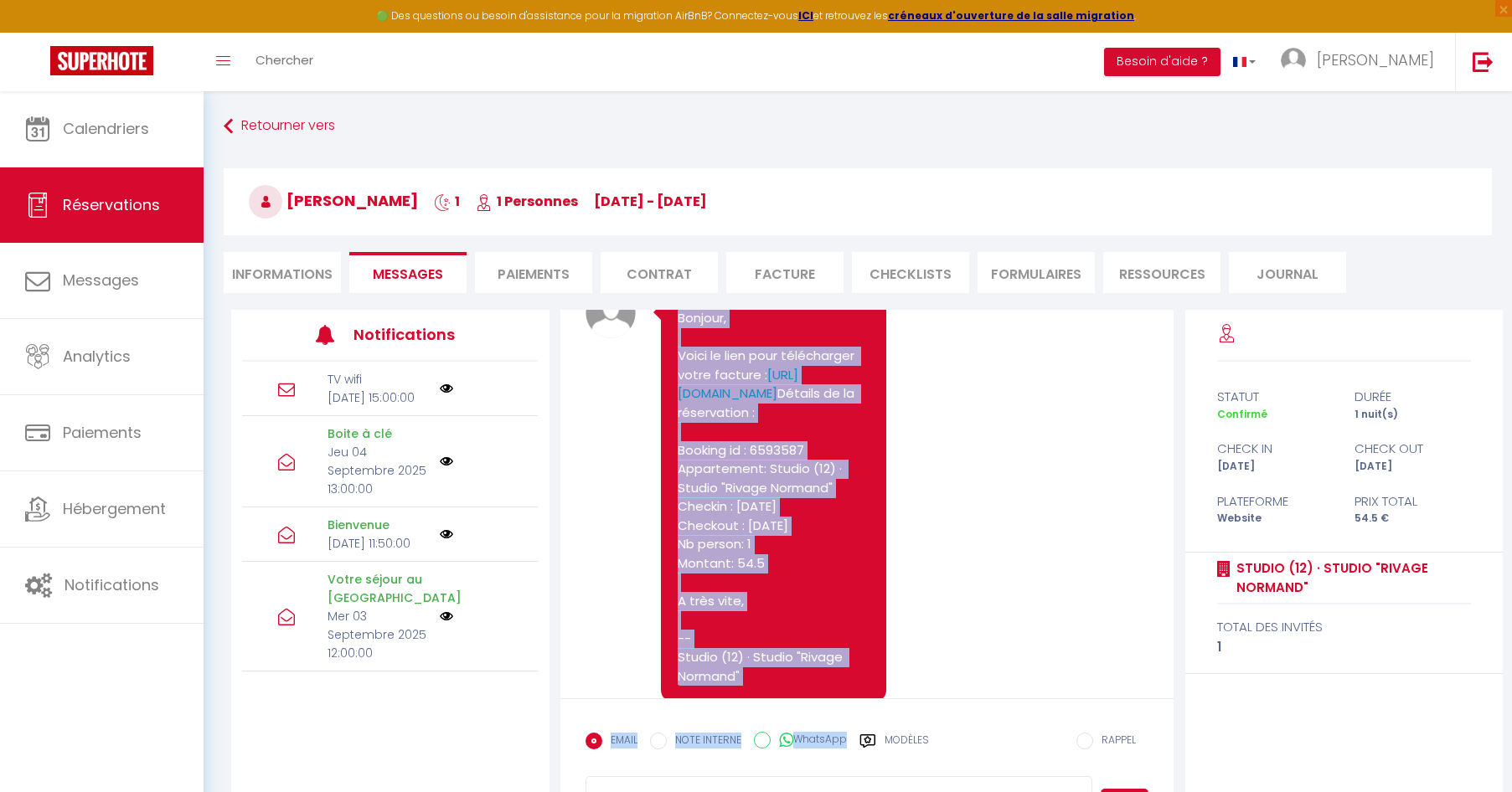
click at [731, 408] on pre "Bonjour, Voici le lien pour télécharger votre facture : https://superhote.com/a…" at bounding box center [773, 498] width 192 height 377
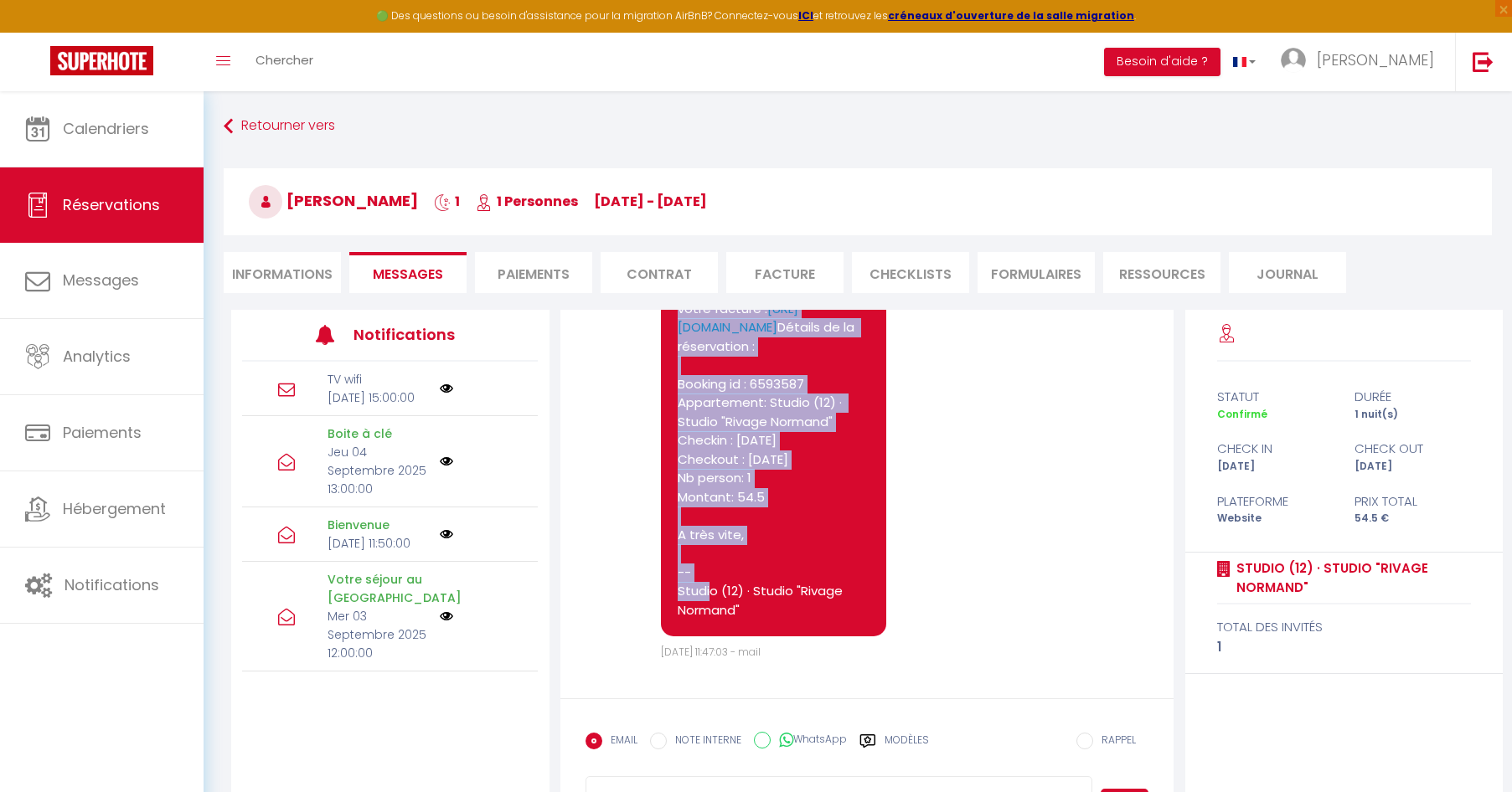
drag, startPoint x: 677, startPoint y: 387, endPoint x: 812, endPoint y: 537, distance: 201.8
click at [812, 537] on pre "Bonjour, Voici le lien pour télécharger votre facture : https://superhote.com/a…" at bounding box center [773, 431] width 192 height 377
copy pre "Bonjour, Voici le lien pour télécharger votre facture : https://superhote.com/a…"
